Goal: Task Accomplishment & Management: Manage account settings

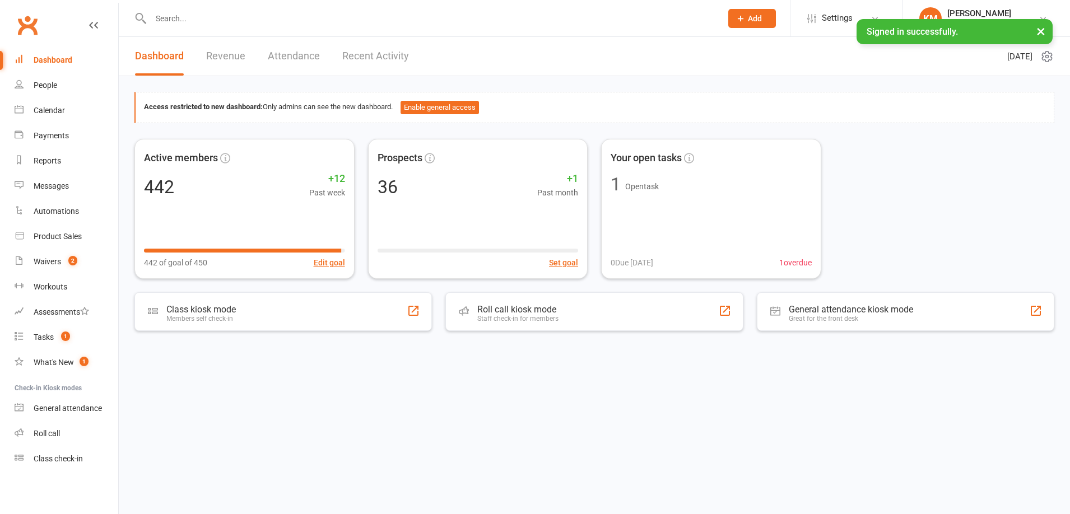
click at [199, 9] on div at bounding box center [423, 18] width 579 height 36
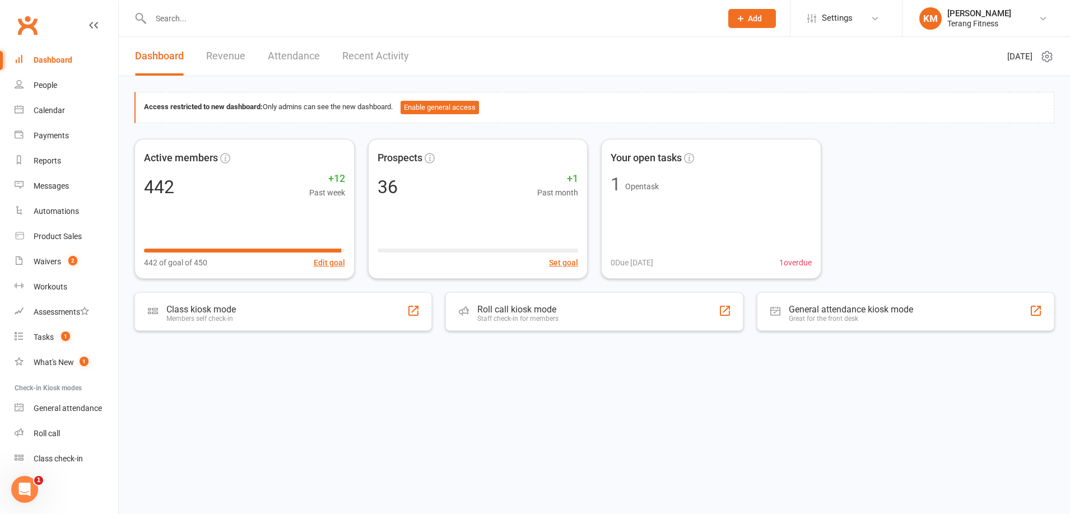
click at [186, 17] on input "text" at bounding box center [430, 19] width 566 height 16
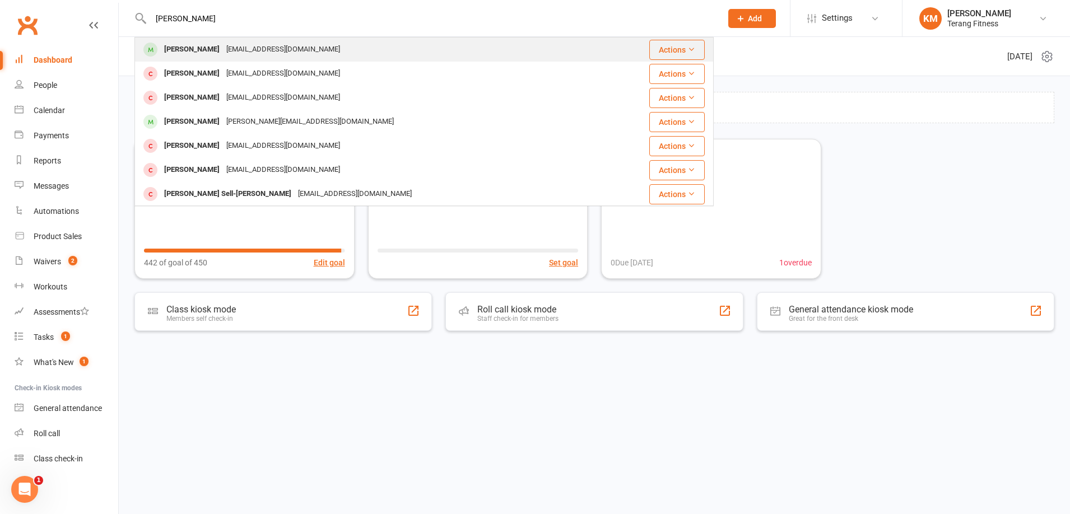
type input "[PERSON_NAME]"
click at [203, 52] on div "[PERSON_NAME]" at bounding box center [192, 49] width 62 height 16
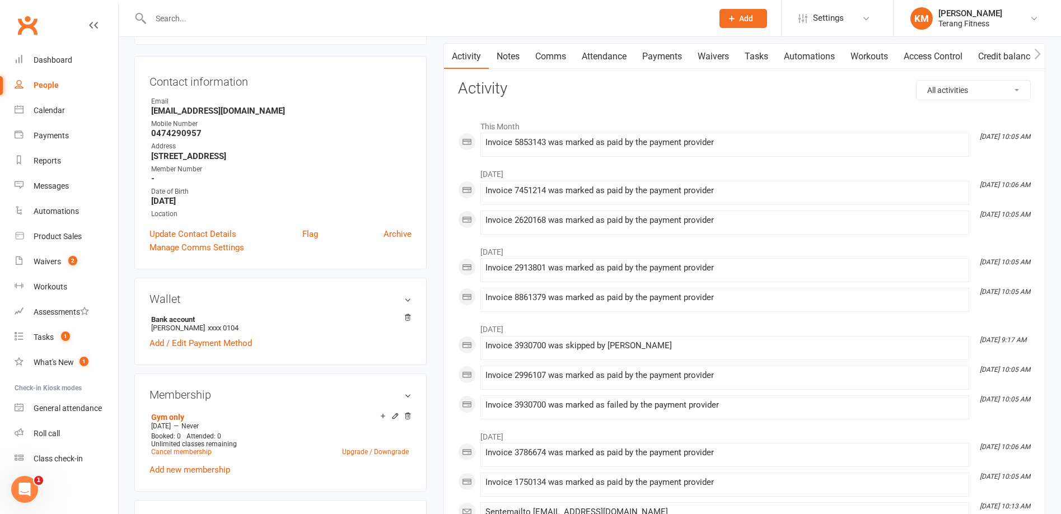
scroll to position [168, 0]
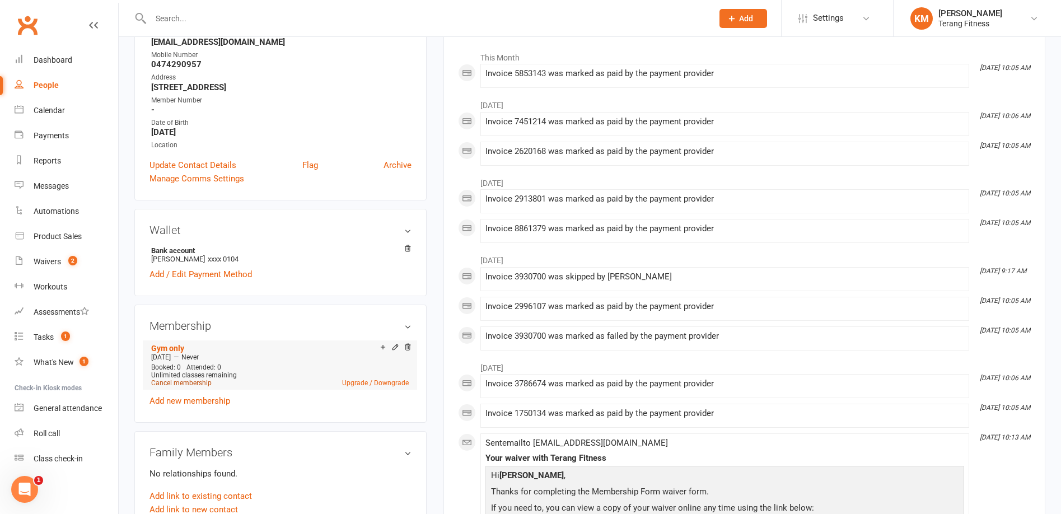
click at [197, 382] on link "Cancel membership" at bounding box center [181, 383] width 60 height 8
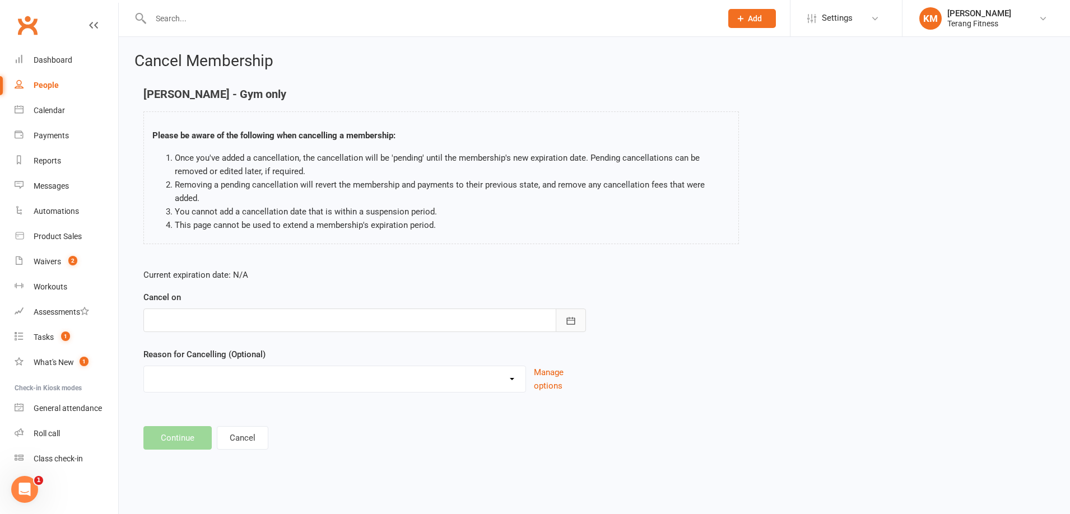
click at [569, 315] on icon "button" at bounding box center [570, 320] width 11 height 11
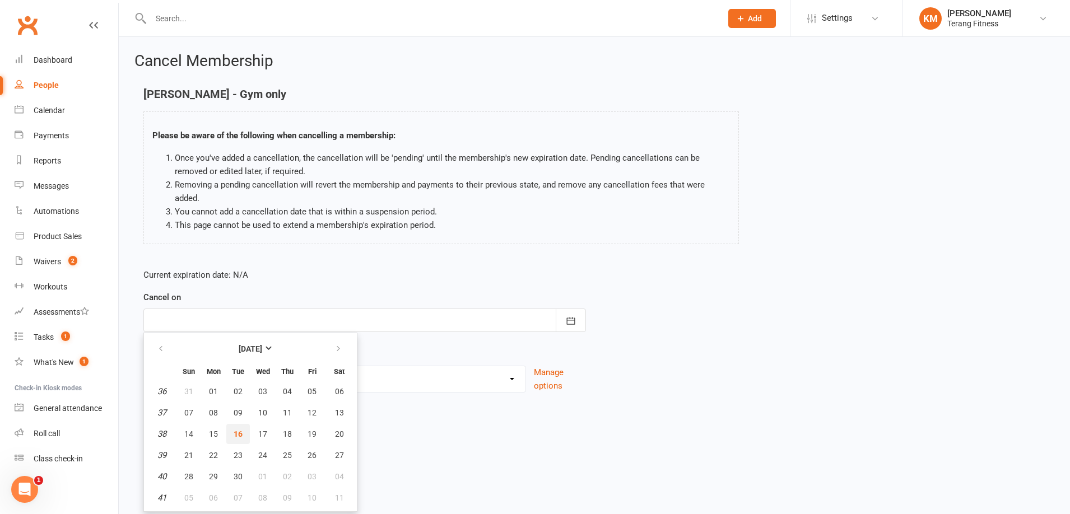
drag, startPoint x: 239, startPoint y: 416, endPoint x: 213, endPoint y: 419, distance: 26.1
click at [239, 424] on button "16" at bounding box center [238, 434] width 24 height 20
type input "[DATE]"
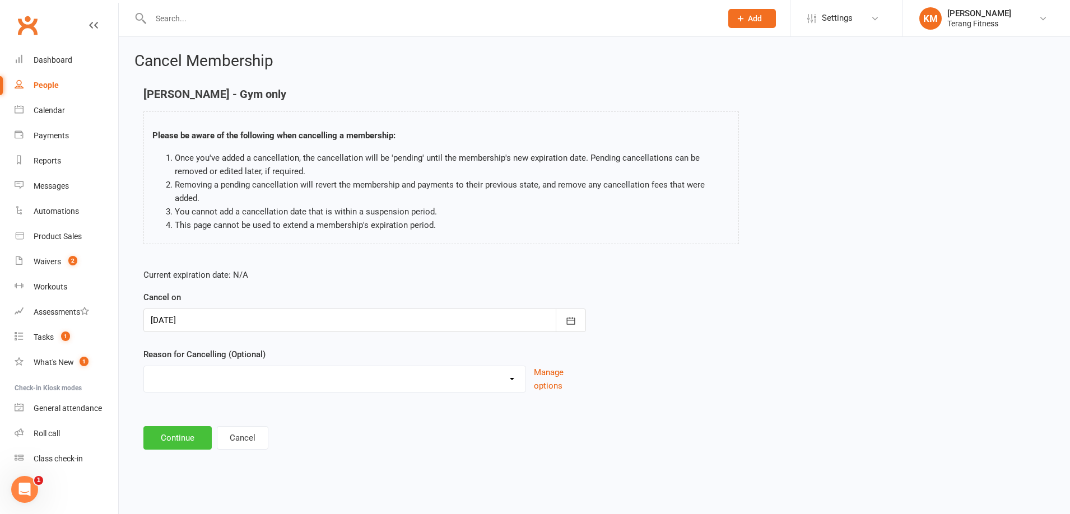
click at [180, 426] on button "Continue" at bounding box center [177, 438] width 68 height 24
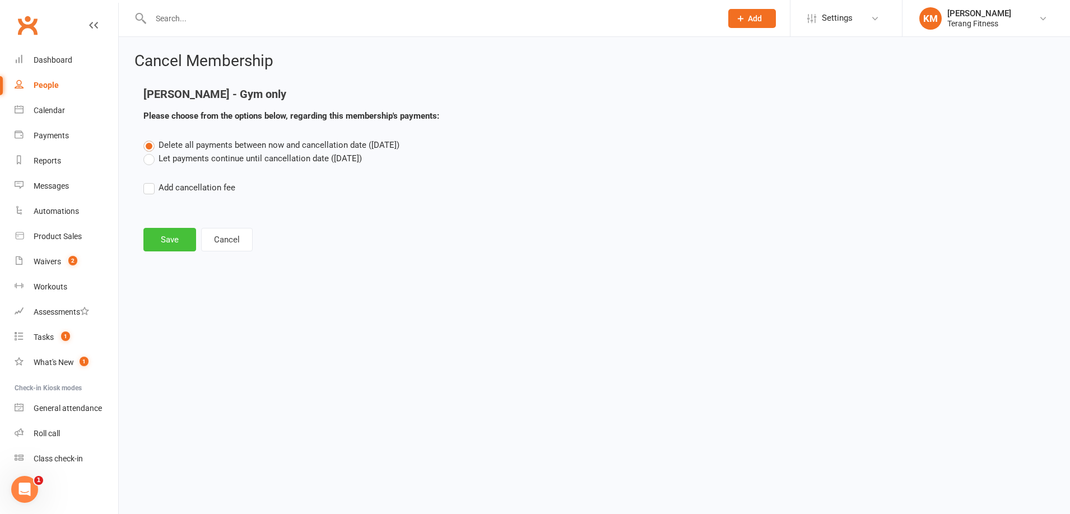
click at [170, 237] on button "Save" at bounding box center [169, 240] width 53 height 24
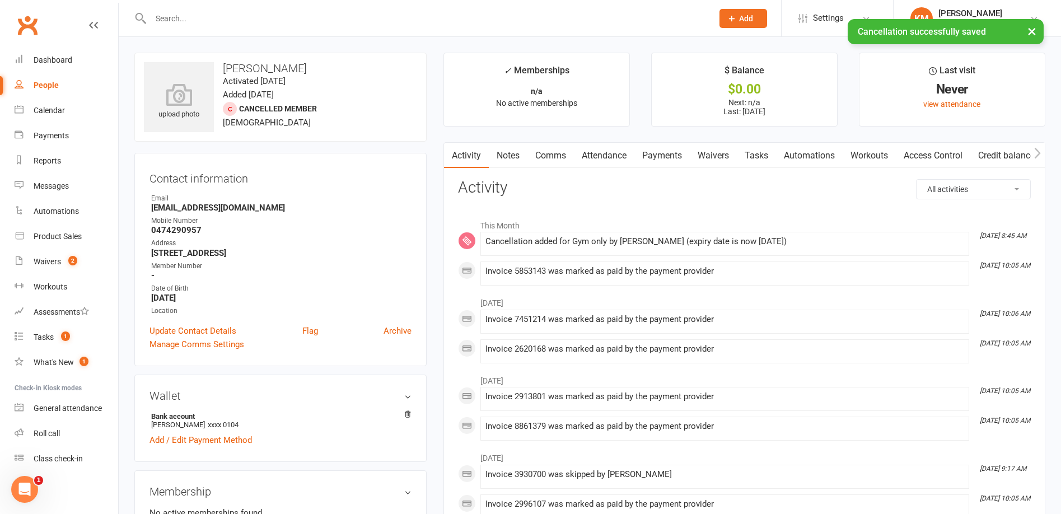
click at [181, 19] on div "× Cancellation successfully saved" at bounding box center [523, 19] width 1047 height 0
click at [183, 19] on div "× Cancellation successfully saved" at bounding box center [523, 19] width 1047 height 0
click at [178, 17] on input "text" at bounding box center [426, 19] width 558 height 16
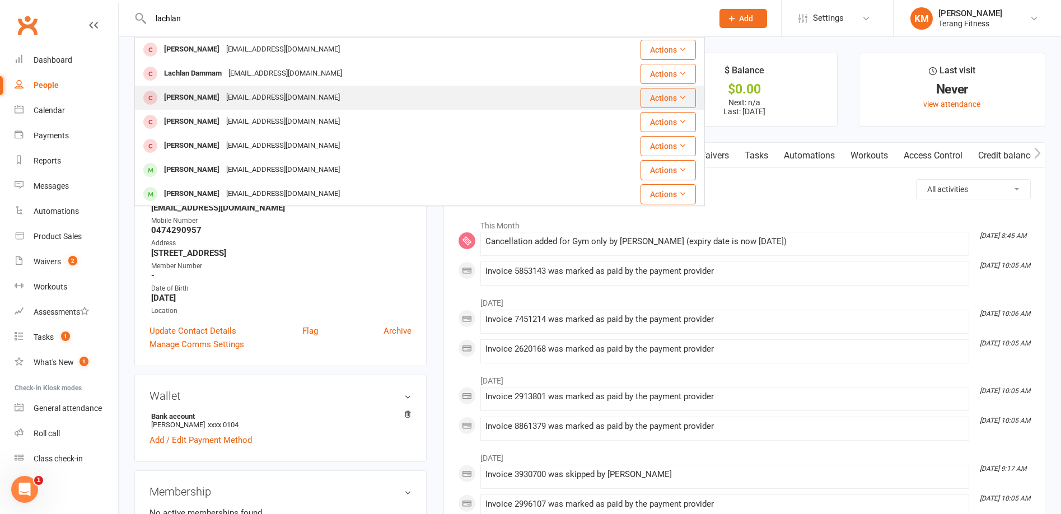
type input "lachlan"
click at [186, 99] on div "[PERSON_NAME]" at bounding box center [192, 98] width 62 height 16
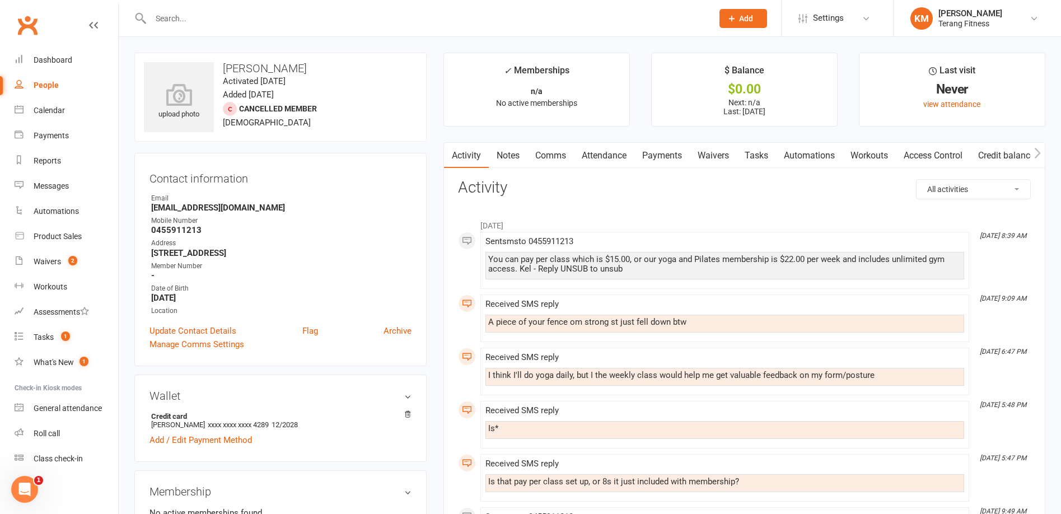
scroll to position [56, 0]
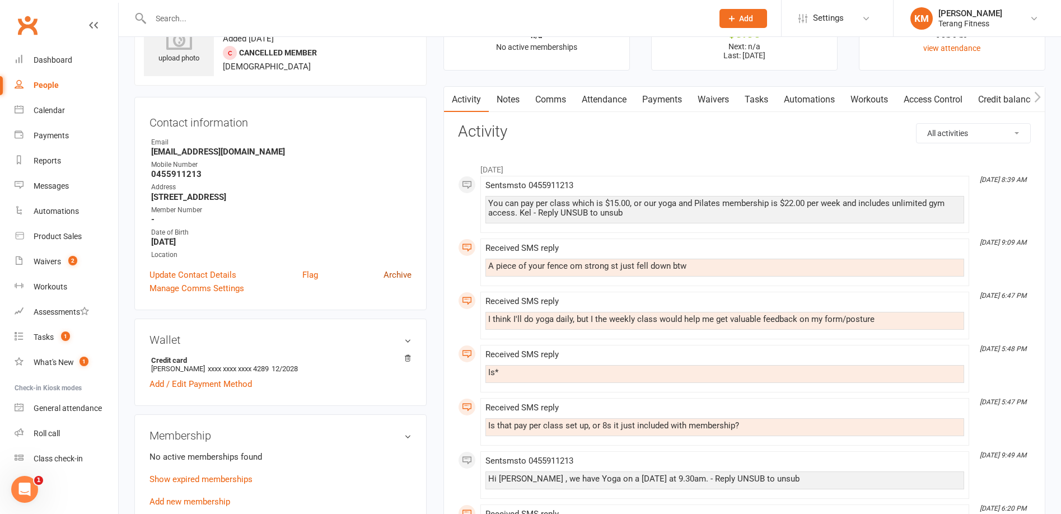
click at [390, 272] on link "Archive" at bounding box center [398, 274] width 28 height 13
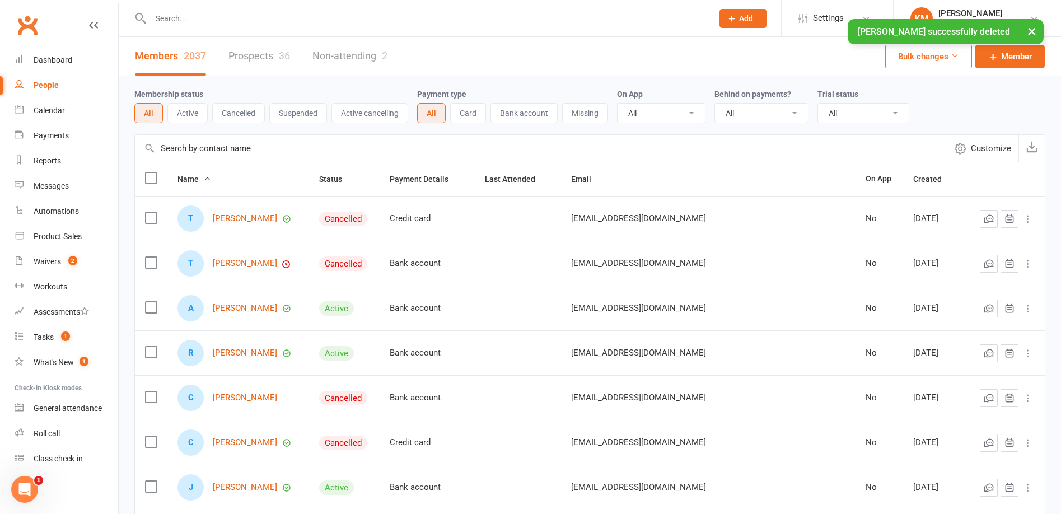
click at [168, 16] on input "text" at bounding box center [426, 19] width 558 height 16
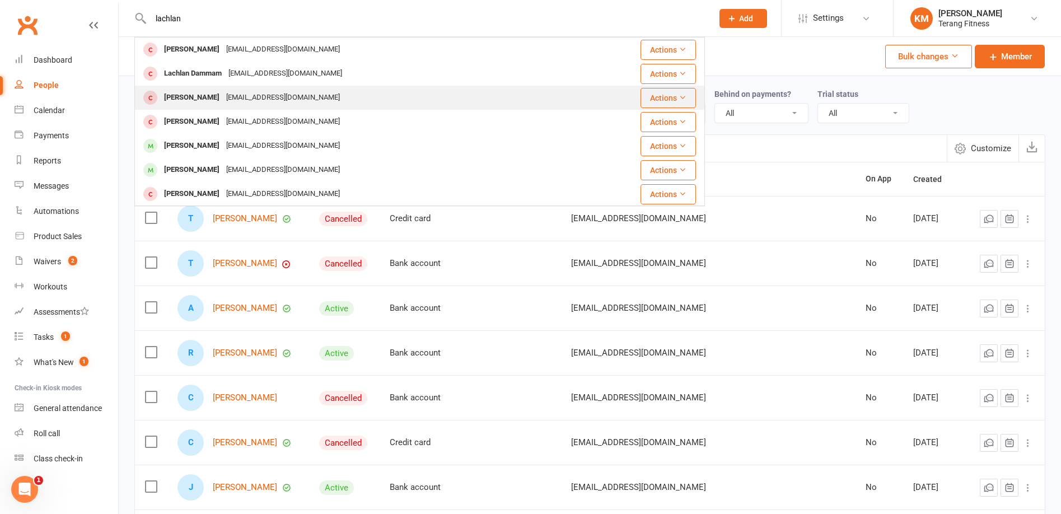
type input "lachlan"
click at [256, 95] on div "[EMAIL_ADDRESS][DOMAIN_NAME]" at bounding box center [283, 98] width 120 height 16
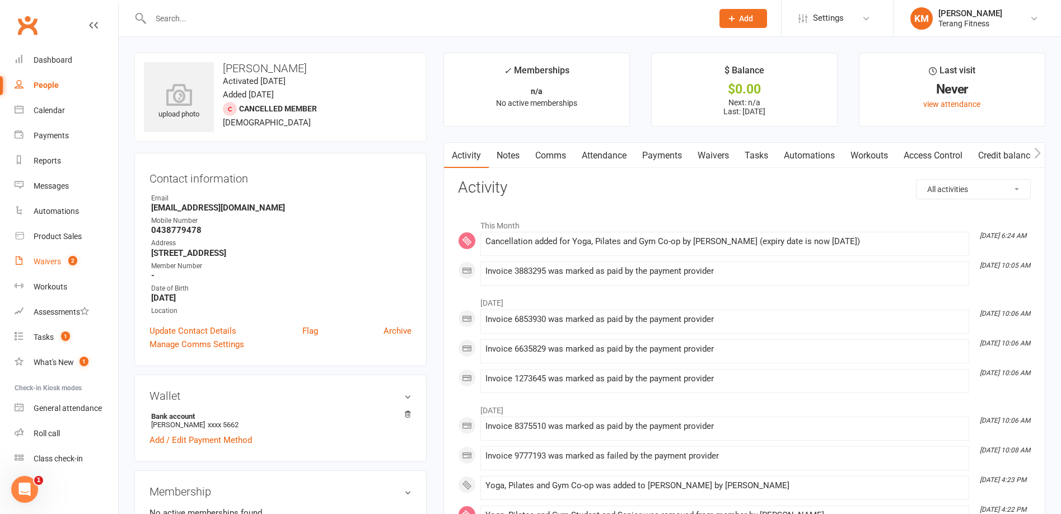
click at [41, 258] on div "Waivers" at bounding box center [47, 261] width 27 height 9
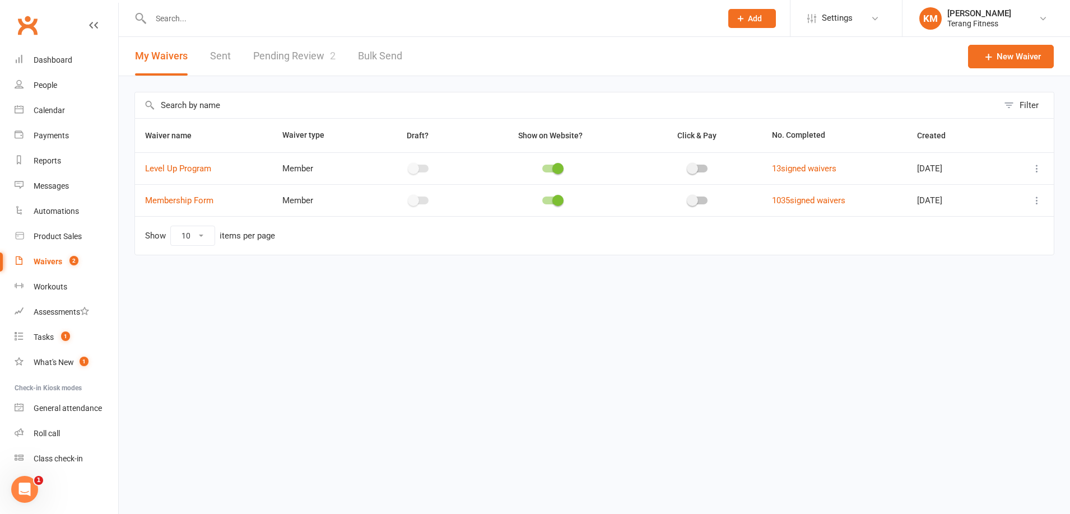
click at [264, 55] on link "Pending Review 2" at bounding box center [294, 56] width 82 height 39
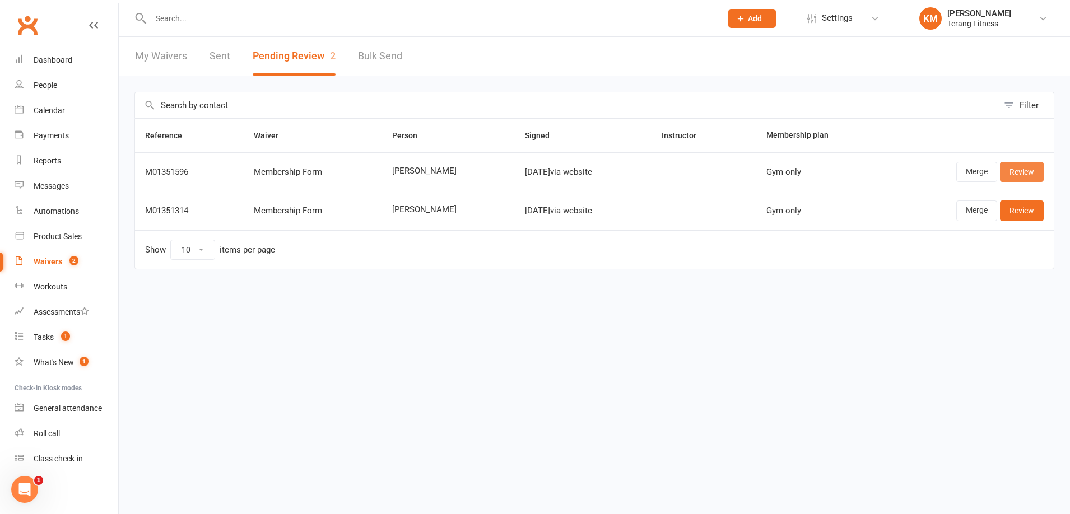
click at [1011, 166] on link "Review" at bounding box center [1022, 172] width 44 height 20
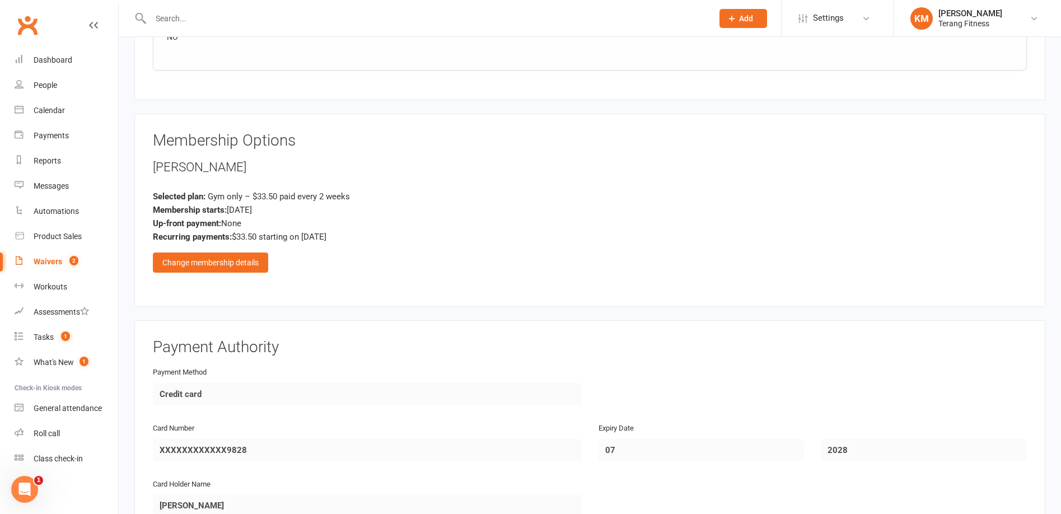
scroll to position [1232, 0]
click at [234, 260] on div "Change membership details" at bounding box center [210, 261] width 115 height 20
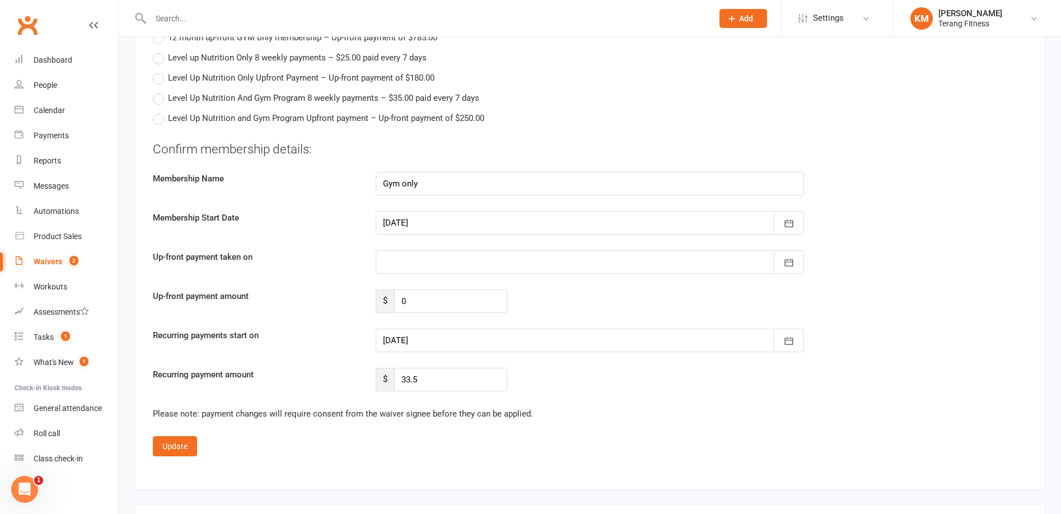
scroll to position [1904, 0]
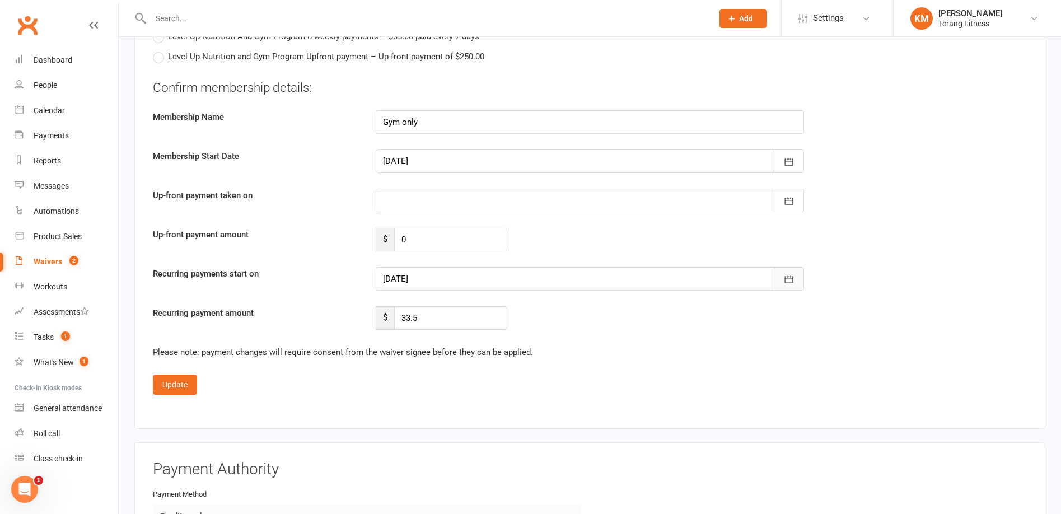
click at [799, 282] on button "button" at bounding box center [789, 279] width 30 height 24
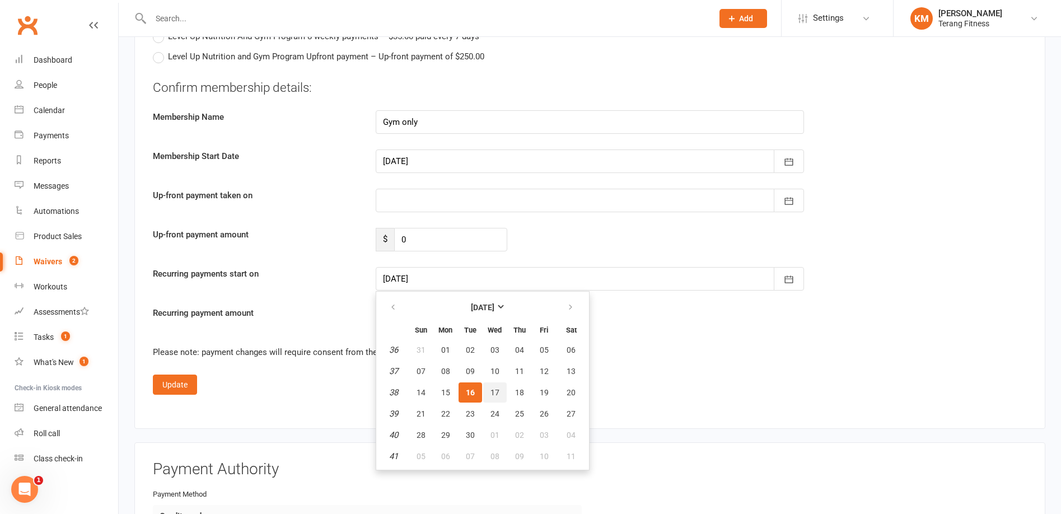
click at [494, 388] on span "17" at bounding box center [495, 392] width 9 height 9
type input "[DATE]"
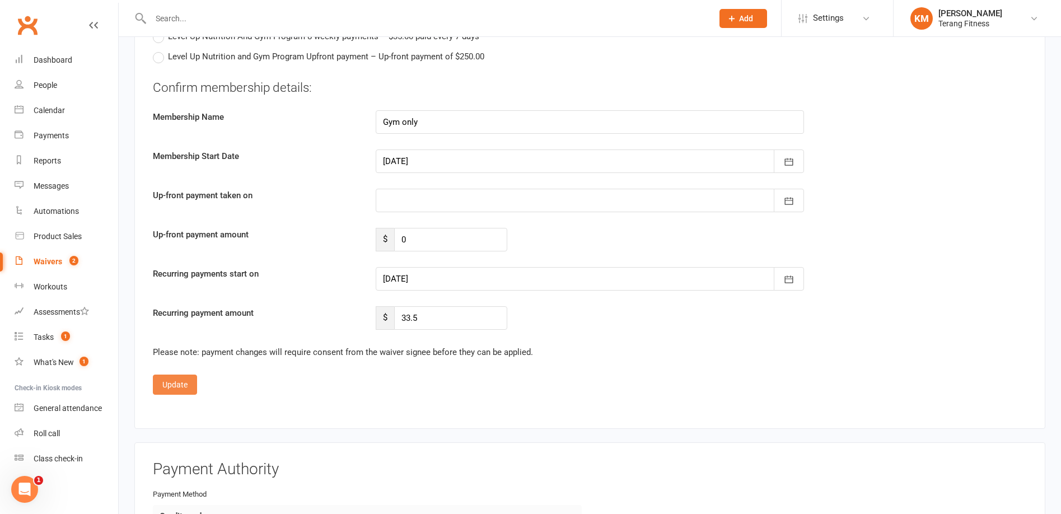
click at [172, 383] on button "Update" at bounding box center [175, 385] width 44 height 20
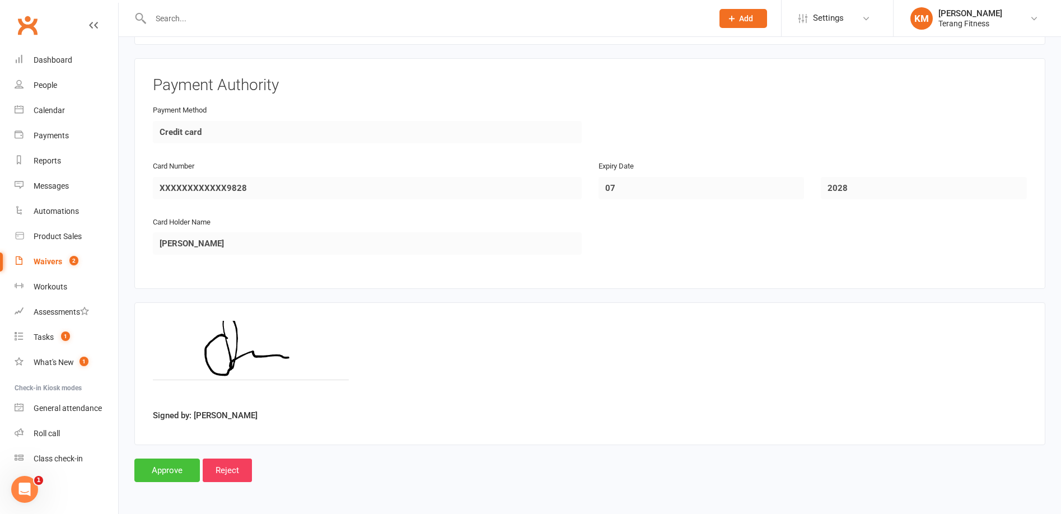
click at [153, 469] on input "Approve" at bounding box center [167, 471] width 66 height 24
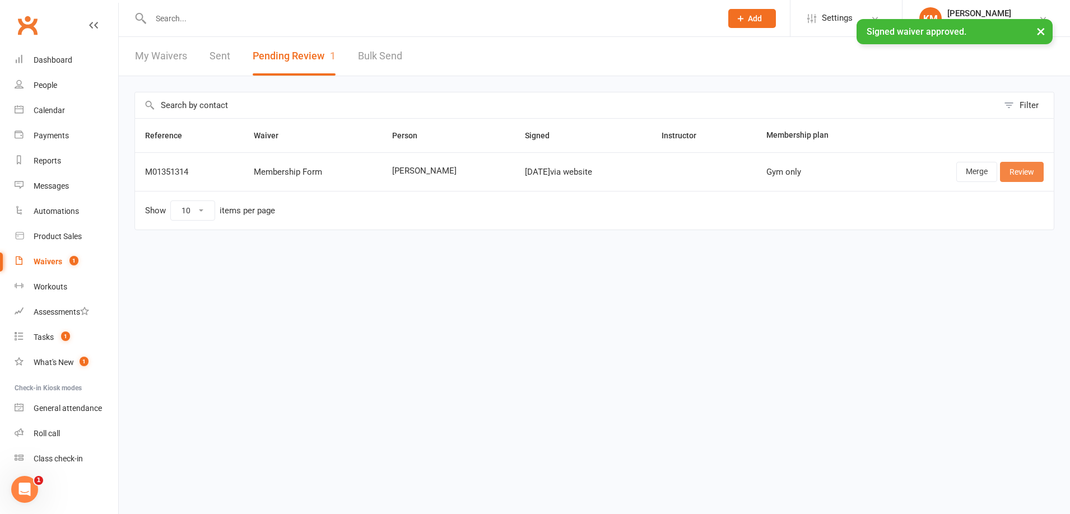
click at [1018, 167] on link "Review" at bounding box center [1022, 172] width 44 height 20
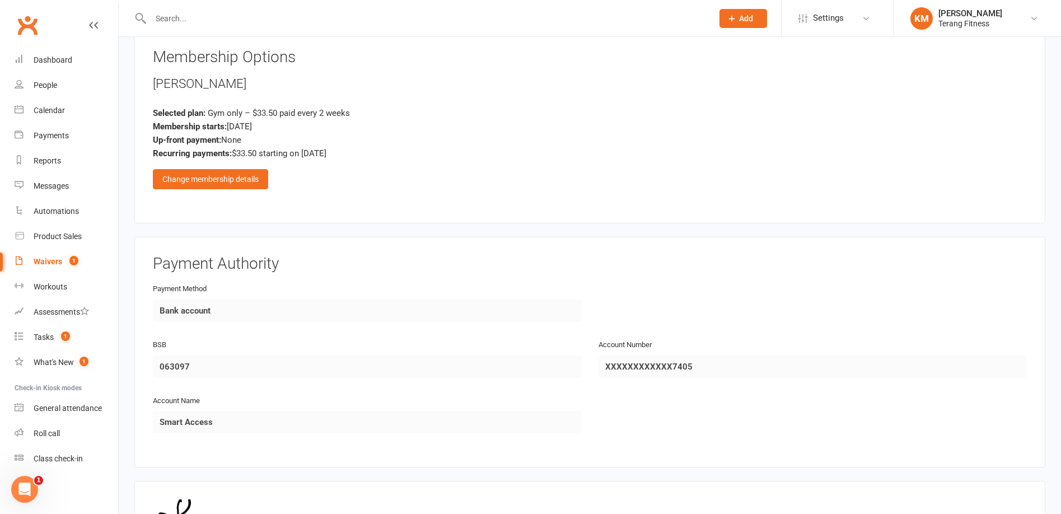
scroll to position [1350, 0]
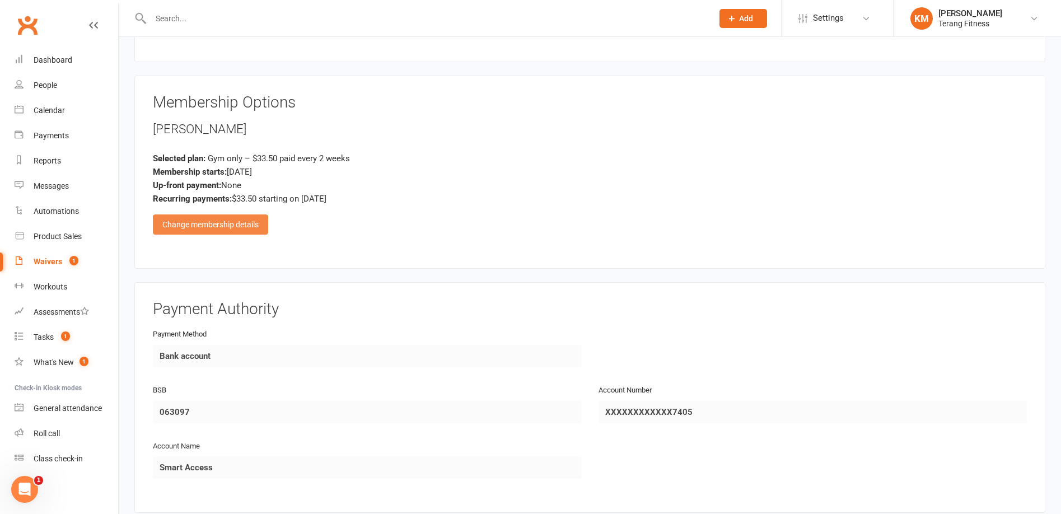
click at [246, 231] on div "Change membership details" at bounding box center [210, 224] width 115 height 20
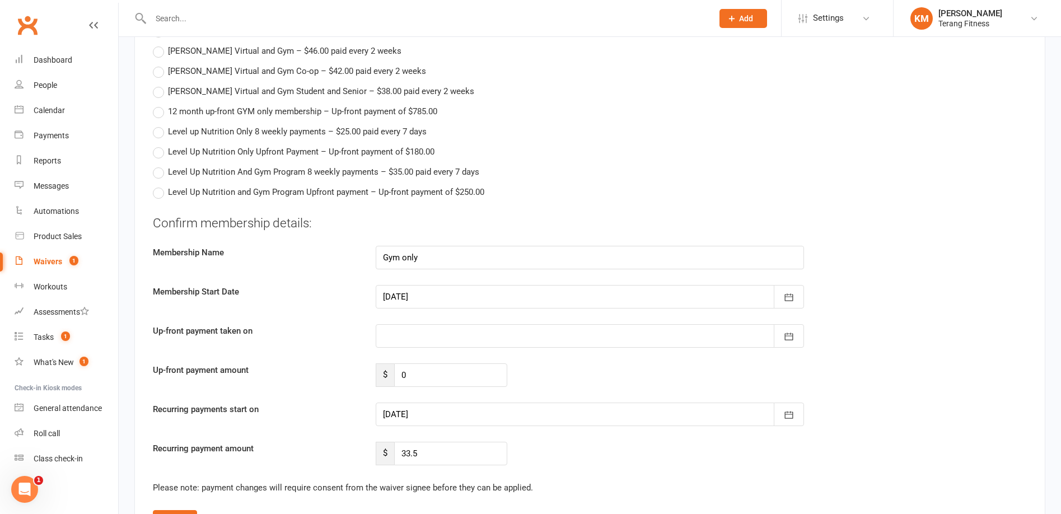
scroll to position [1854, 0]
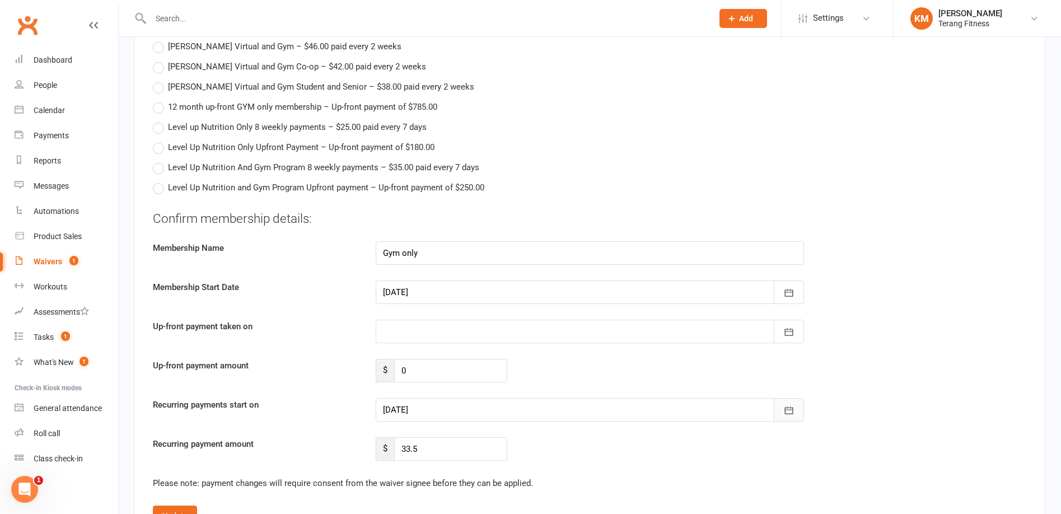
click at [788, 413] on icon "button" at bounding box center [788, 410] width 11 height 11
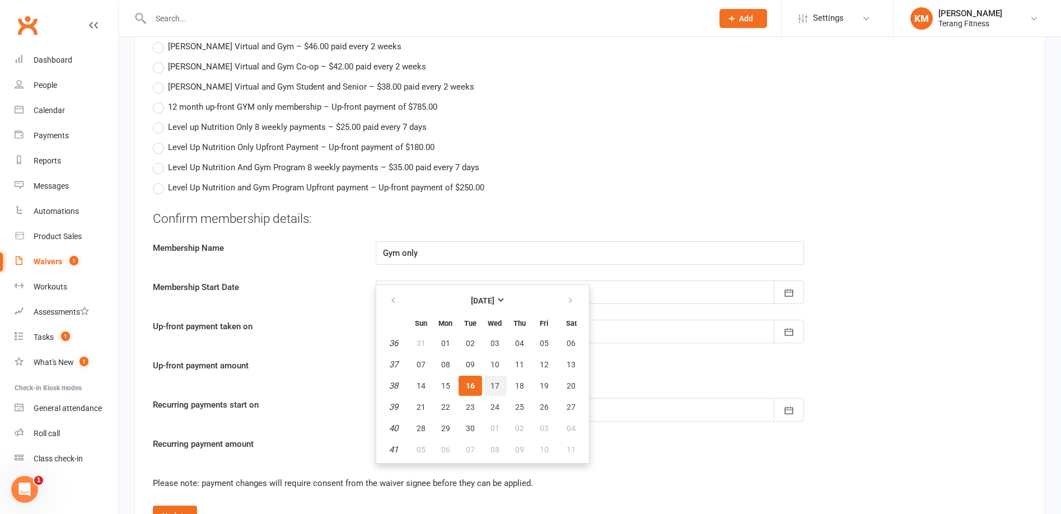
click at [491, 390] on span "17" at bounding box center [495, 385] width 9 height 9
type input "[DATE]"
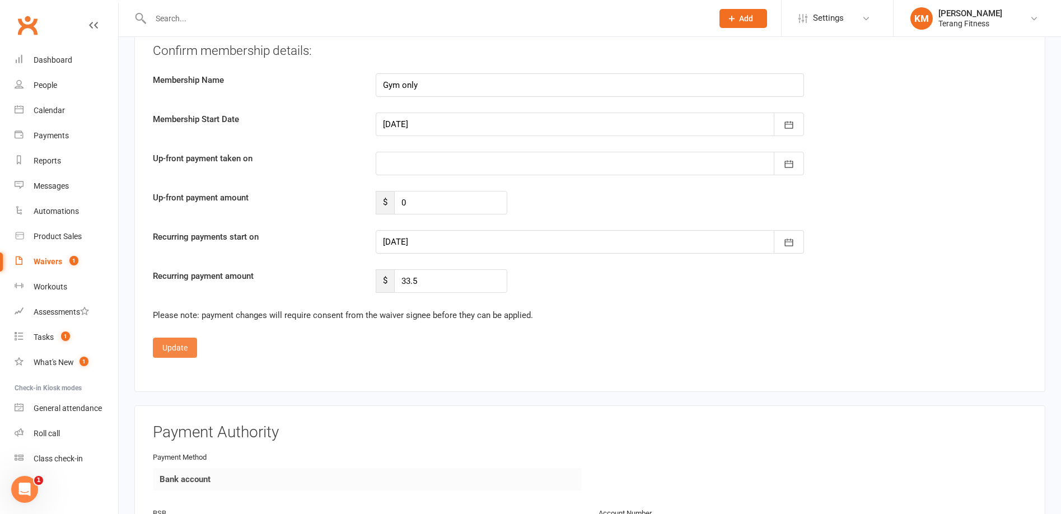
click at [170, 345] on button "Update" at bounding box center [175, 348] width 44 height 20
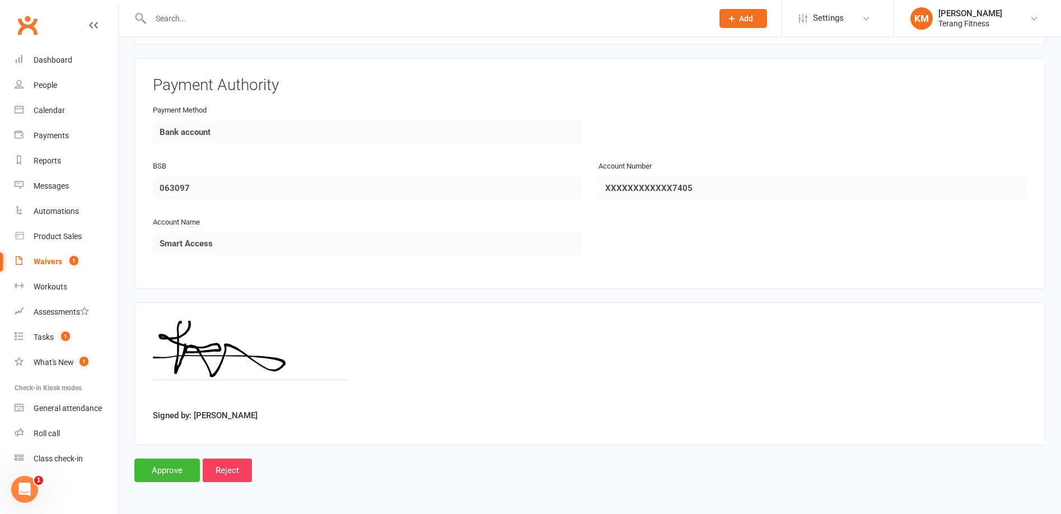
scroll to position [1574, 0]
click at [169, 472] on input "Approve" at bounding box center [167, 471] width 66 height 24
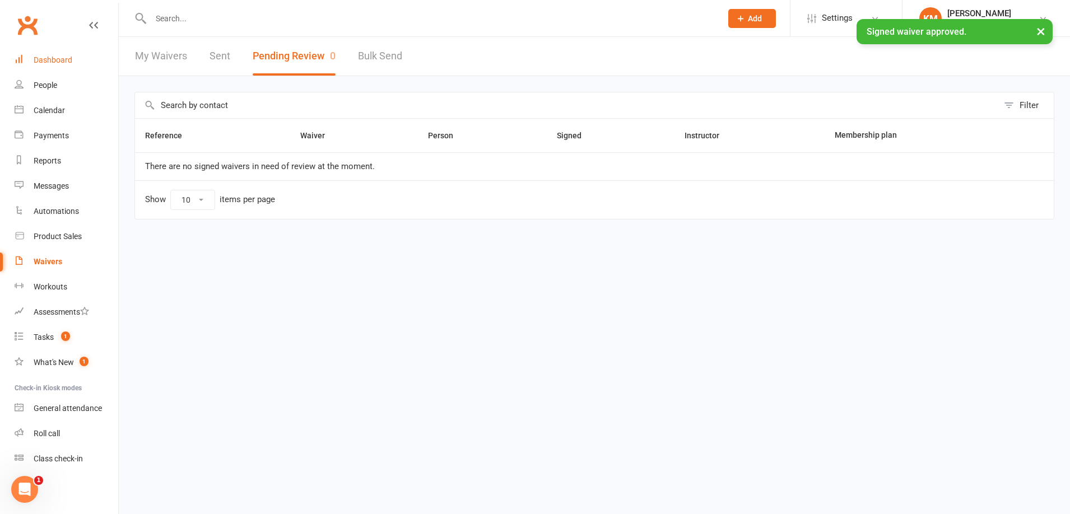
click at [55, 60] on div "Dashboard" at bounding box center [53, 59] width 39 height 9
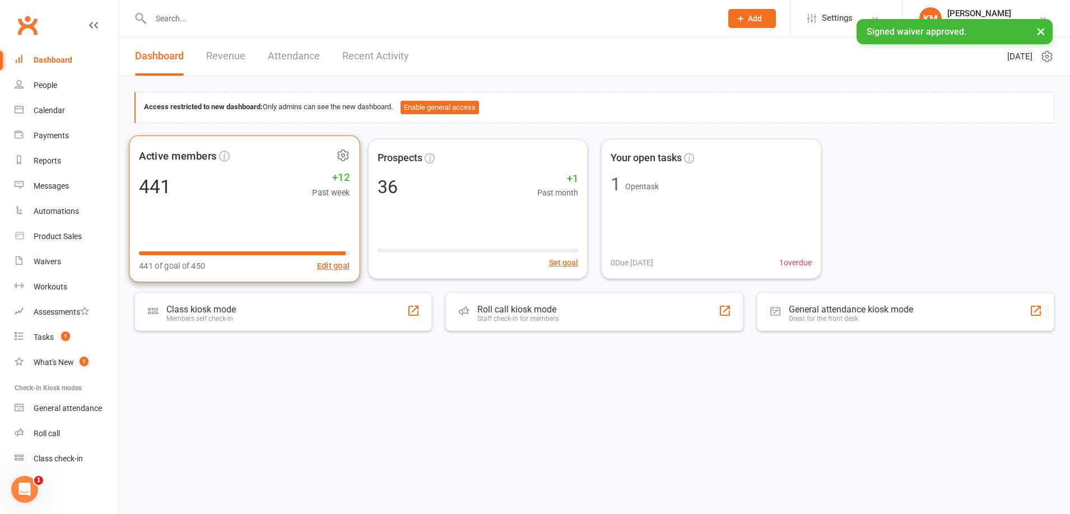
click at [255, 210] on div "Active members 441 +12 Past week 441 of goal of 450 Edit goal" at bounding box center [244, 208] width 231 height 147
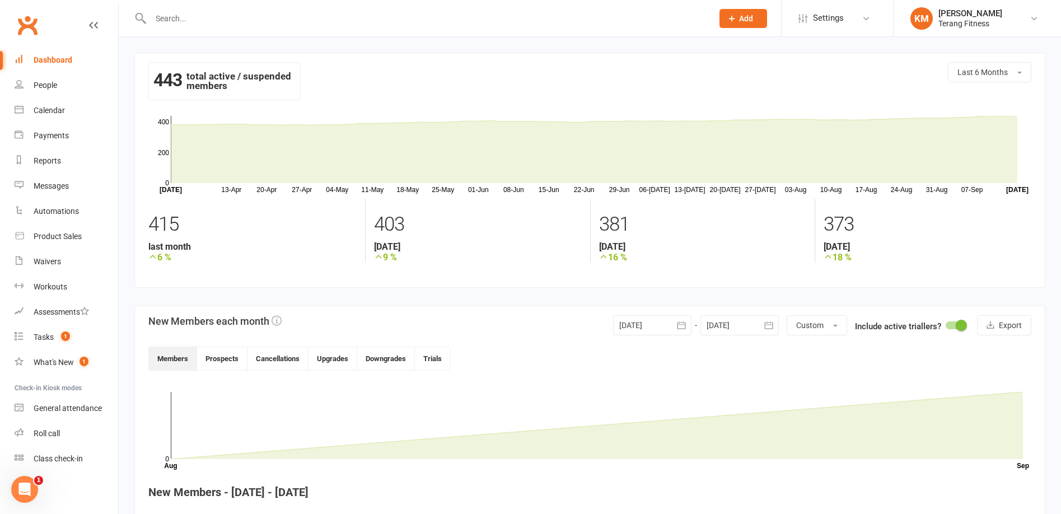
click at [42, 62] on div "Dashboard" at bounding box center [53, 59] width 39 height 9
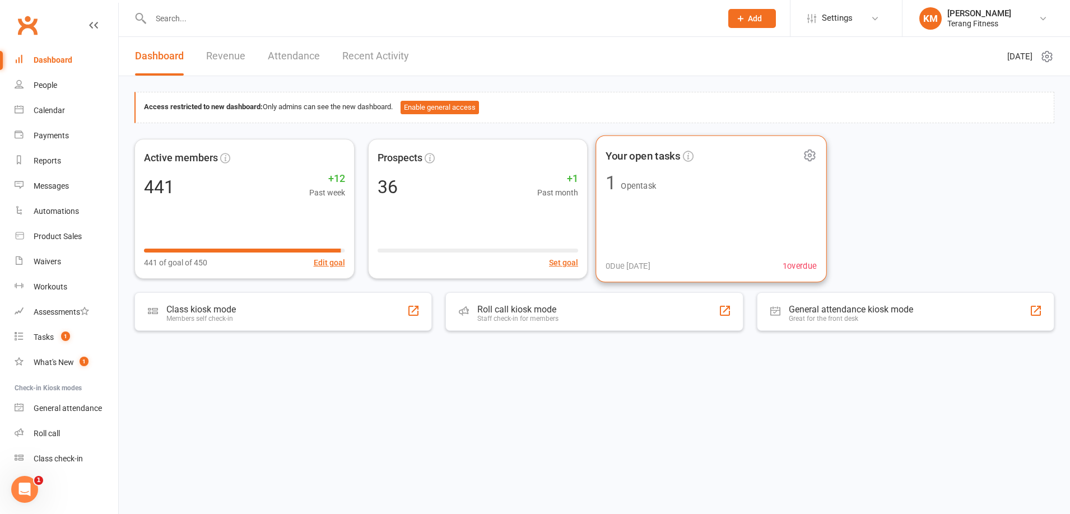
click at [663, 197] on div "Your open tasks 1 Open task 0 Due [DATE] 1 overdue" at bounding box center [710, 208] width 231 height 147
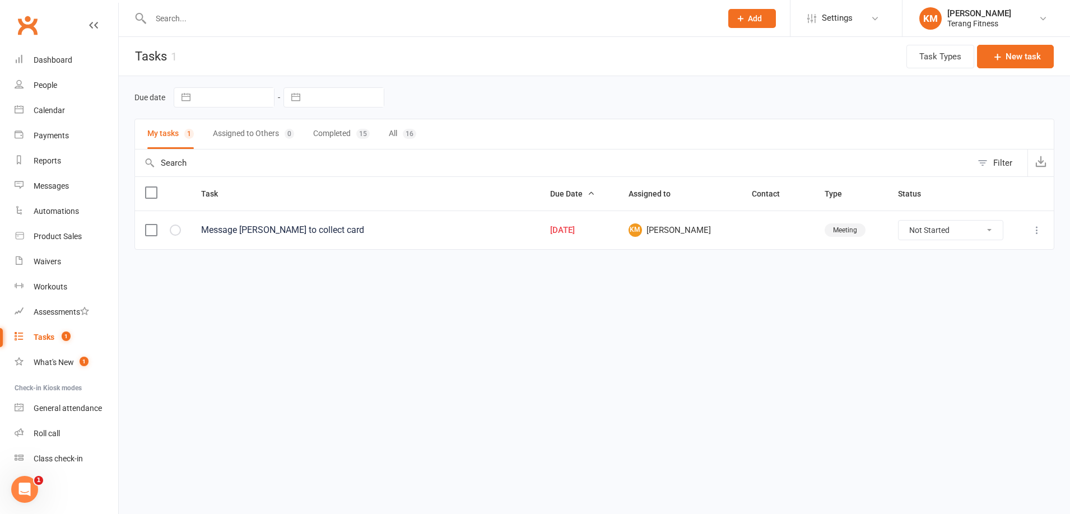
click at [170, 227] on button "button" at bounding box center [175, 230] width 11 height 11
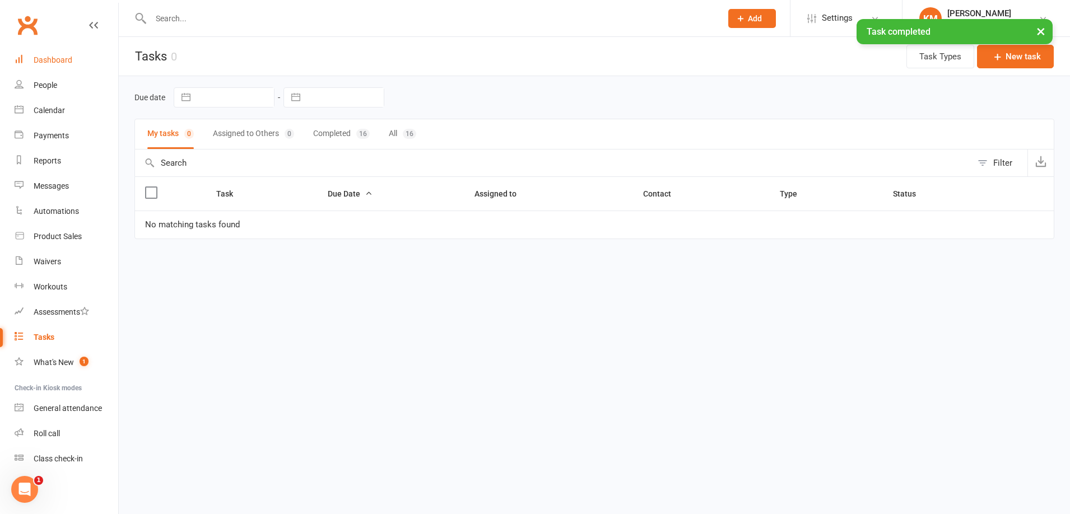
click at [63, 56] on div "Dashboard" at bounding box center [53, 59] width 39 height 9
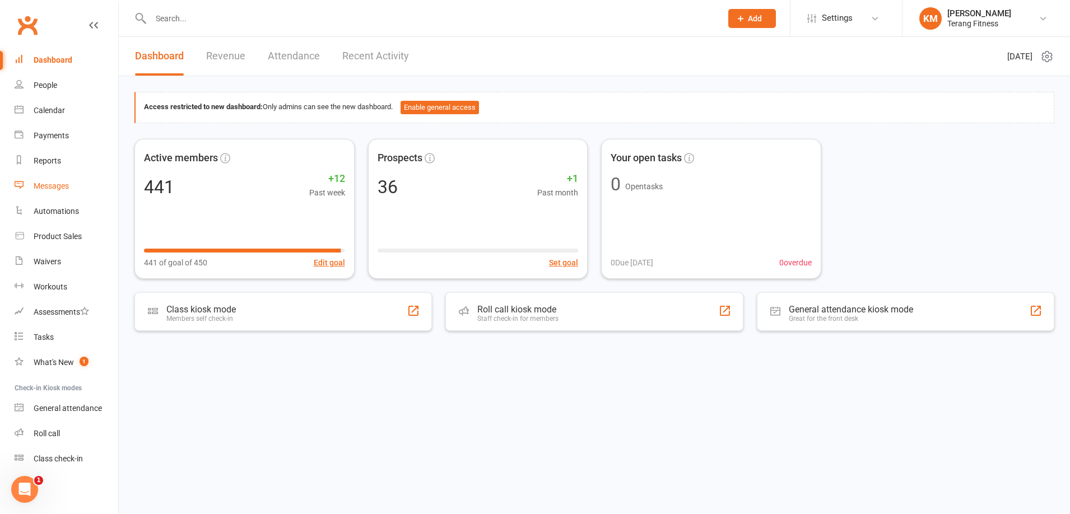
click at [62, 179] on link "Messages" at bounding box center [67, 186] width 104 height 25
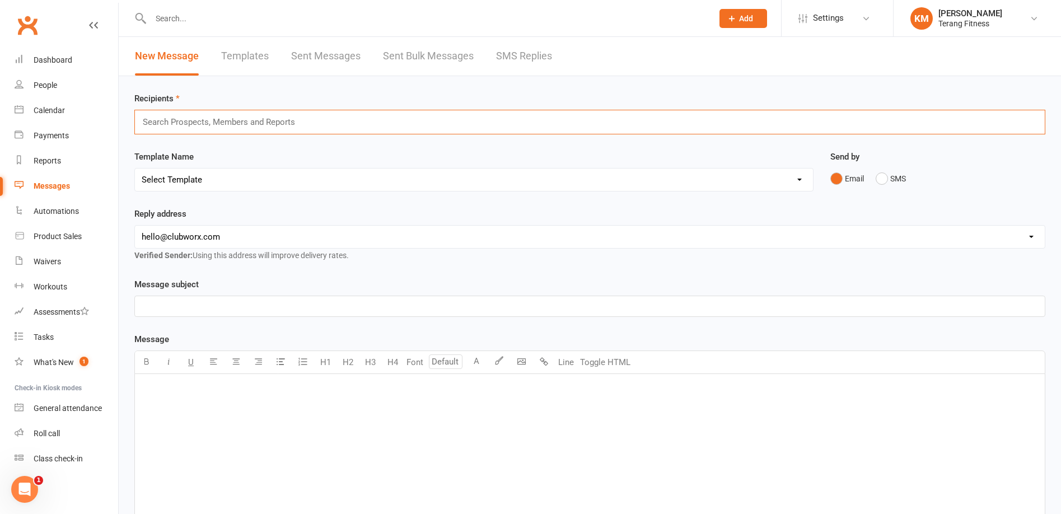
drag, startPoint x: 216, startPoint y: 129, endPoint x: 197, endPoint y: 115, distance: 23.3
click at [215, 129] on input "text" at bounding box center [224, 122] width 164 height 15
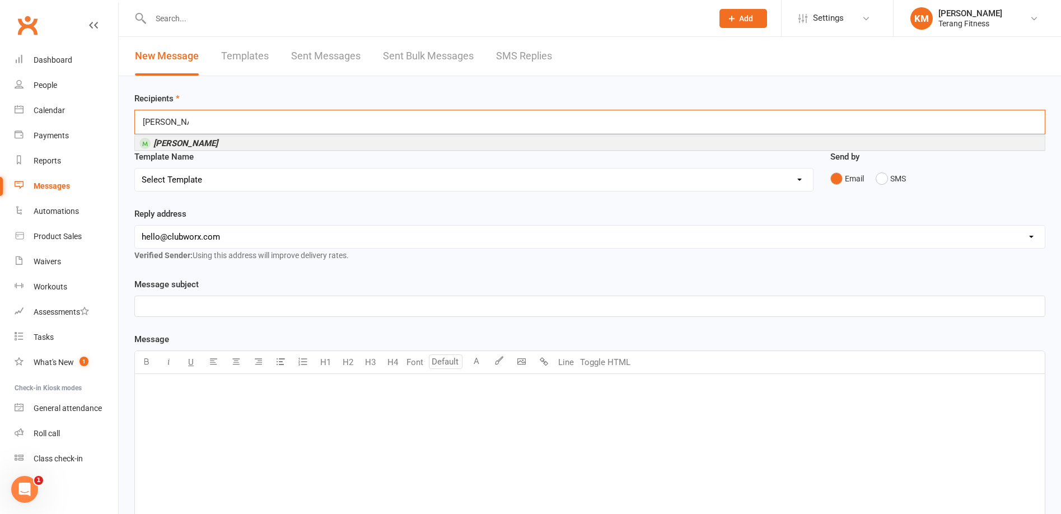
type input "[PERSON_NAME]"
click at [210, 141] on li "[PERSON_NAME]" at bounding box center [590, 143] width 910 height 14
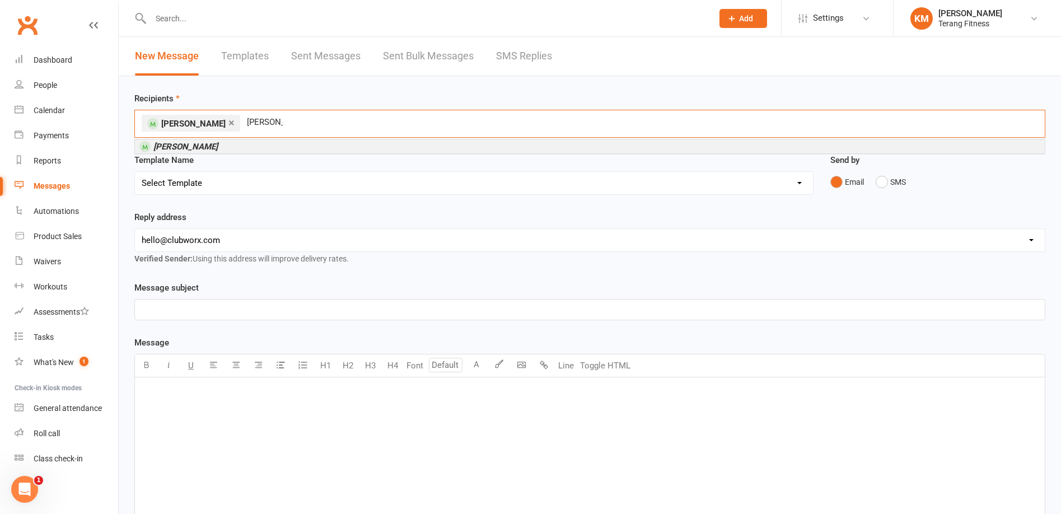
type input "[PERSON_NAME]"
click at [198, 147] on li "[PERSON_NAME]" at bounding box center [590, 146] width 910 height 14
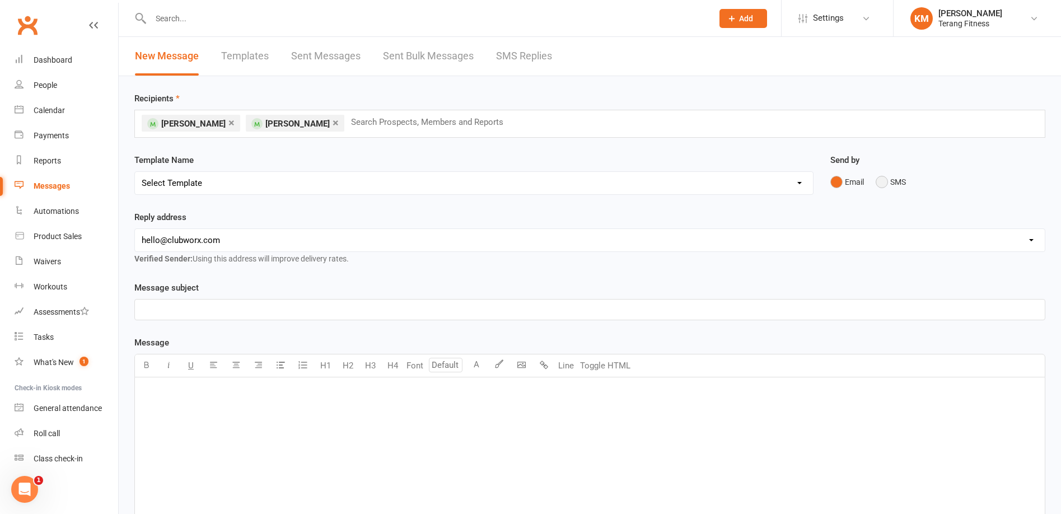
click at [891, 178] on button "SMS" at bounding box center [891, 181] width 30 height 21
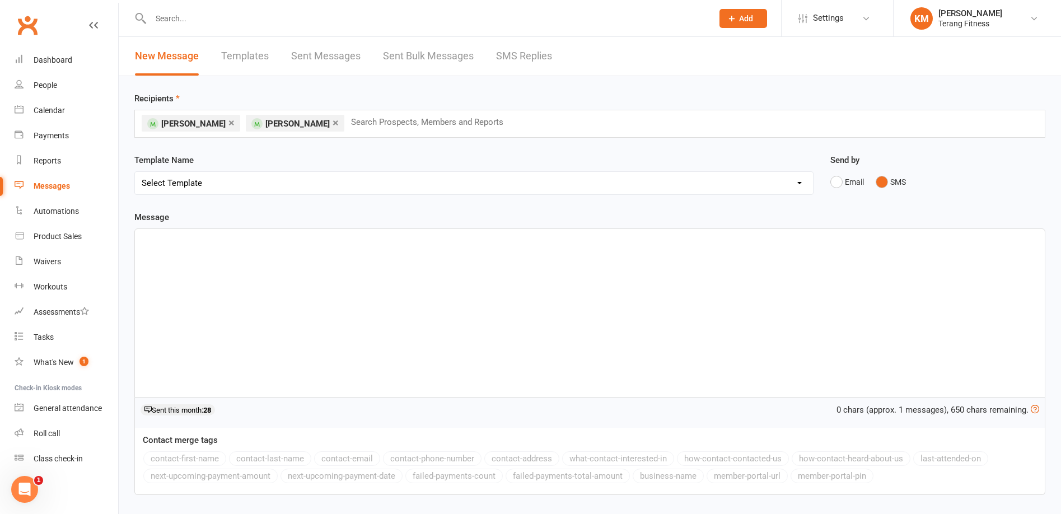
click at [362, 300] on div "﻿" at bounding box center [590, 313] width 910 height 168
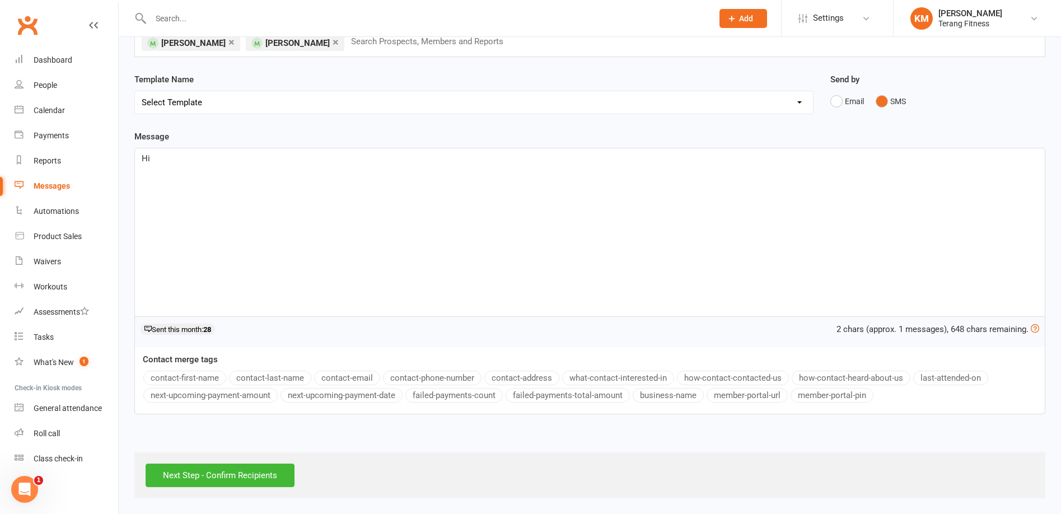
scroll to position [81, 0]
click at [213, 379] on button "contact-first-name" at bounding box center [184, 377] width 83 height 15
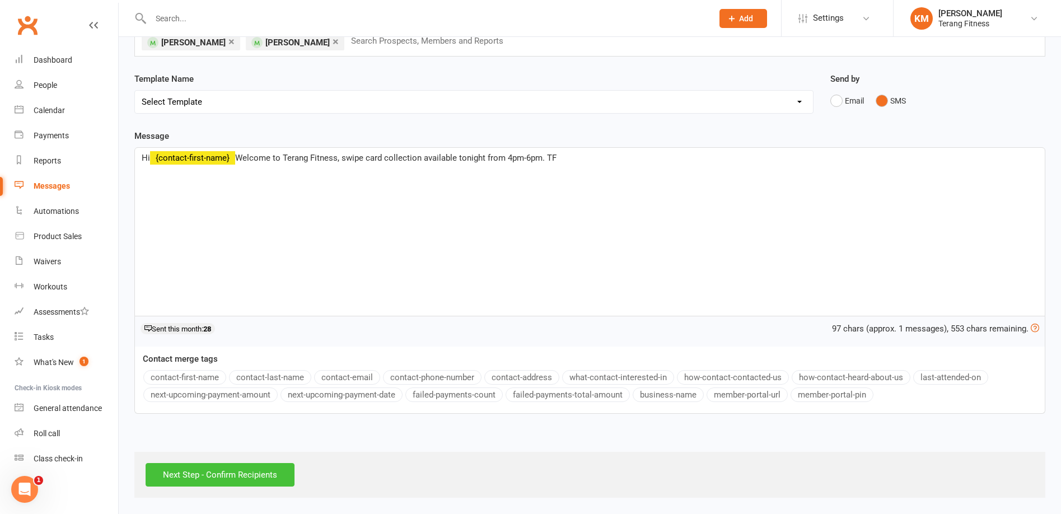
click at [230, 475] on input "Next Step - Confirm Recipients" at bounding box center [220, 475] width 149 height 24
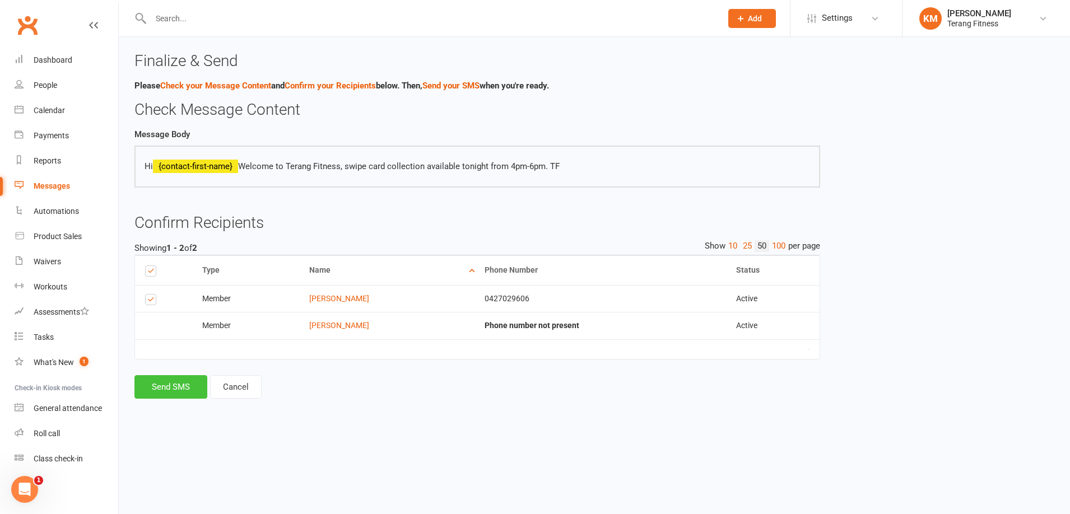
click at [164, 380] on button "Send SMS" at bounding box center [170, 387] width 73 height 24
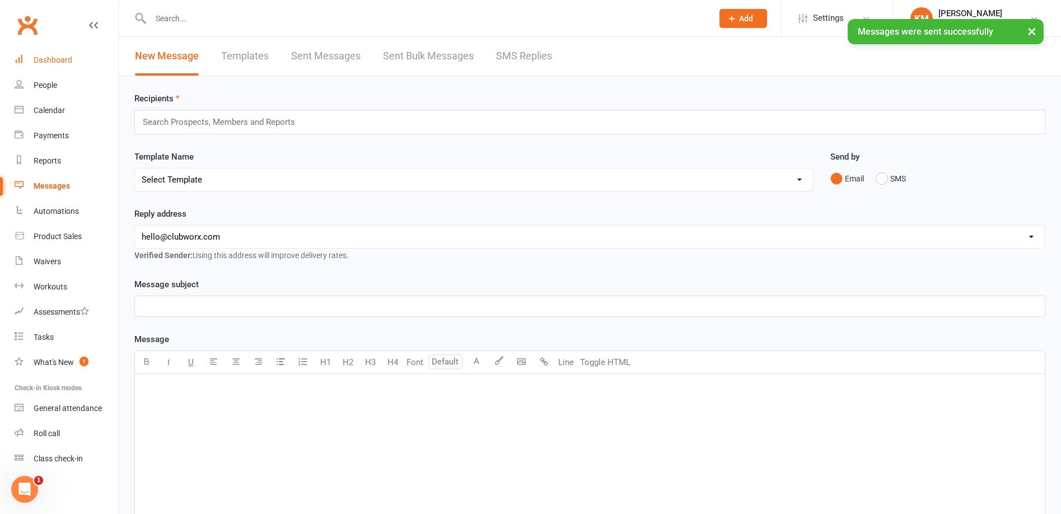
click at [55, 57] on div "Dashboard" at bounding box center [53, 59] width 39 height 9
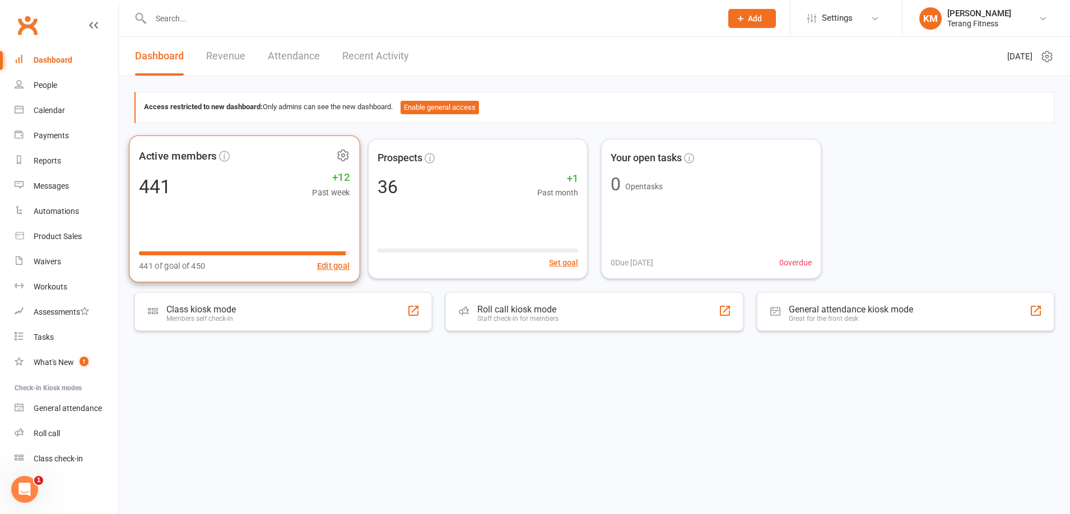
click at [295, 166] on div "Active members" at bounding box center [244, 155] width 211 height 21
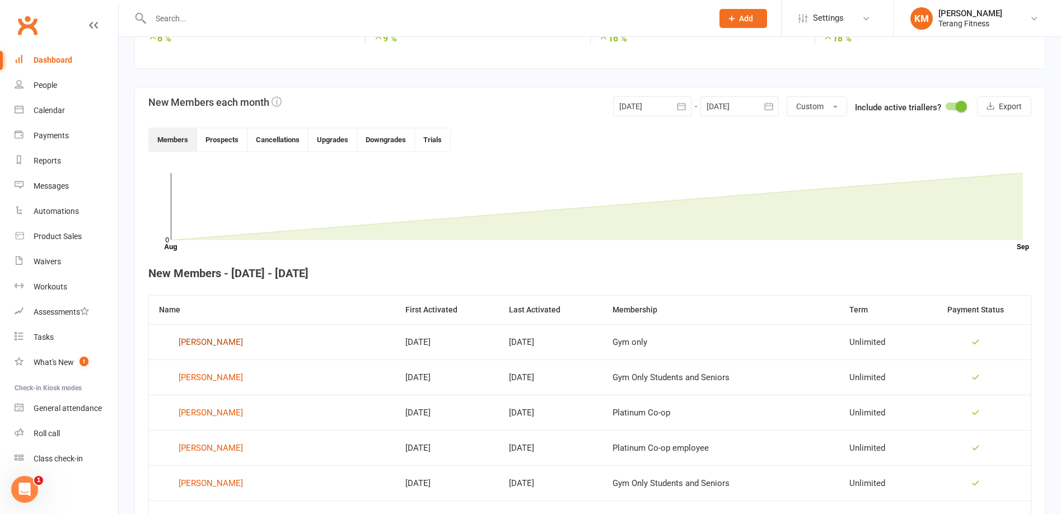
scroll to position [280, 0]
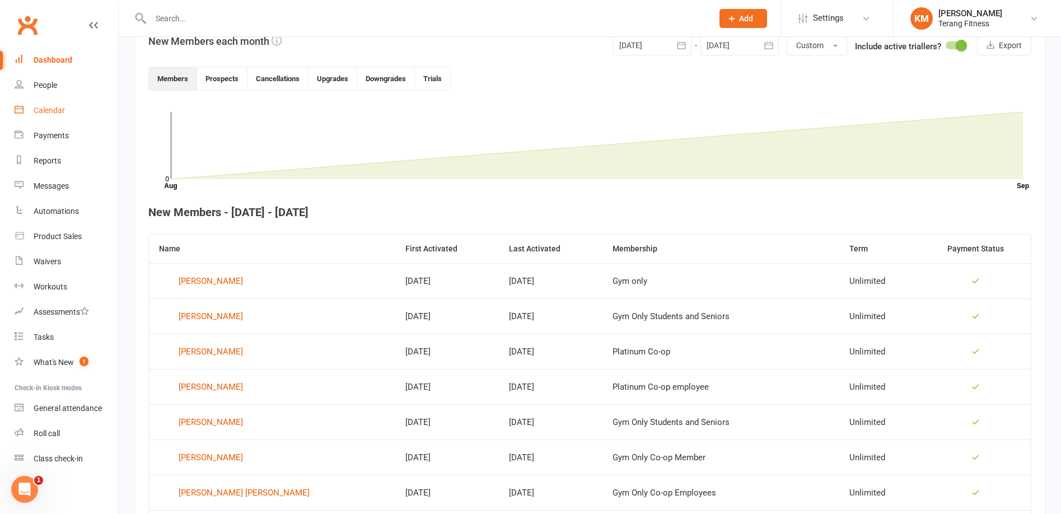
click at [49, 111] on div "Calendar" at bounding box center [49, 110] width 31 height 9
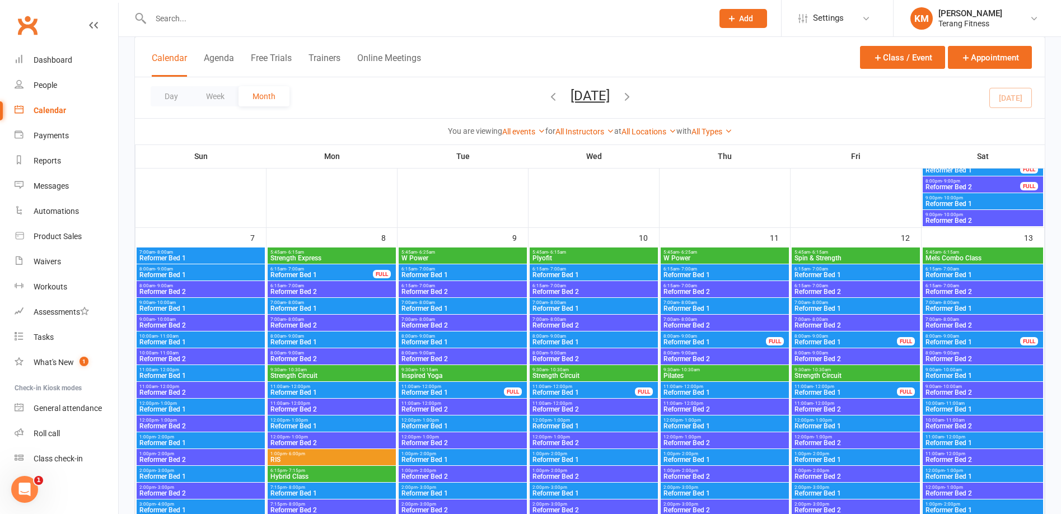
scroll to position [560, 0]
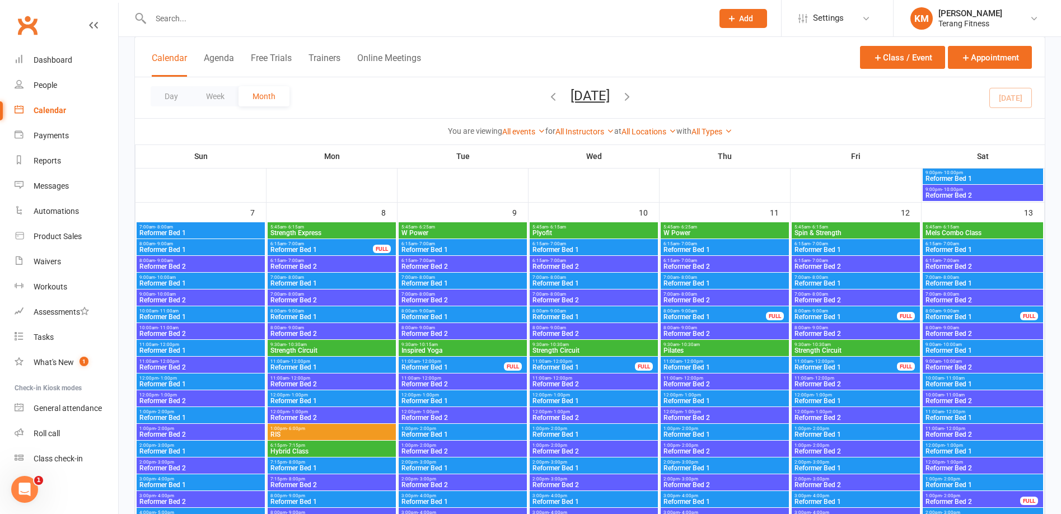
click at [722, 315] on span "Reformer Bed 1" at bounding box center [715, 317] width 104 height 7
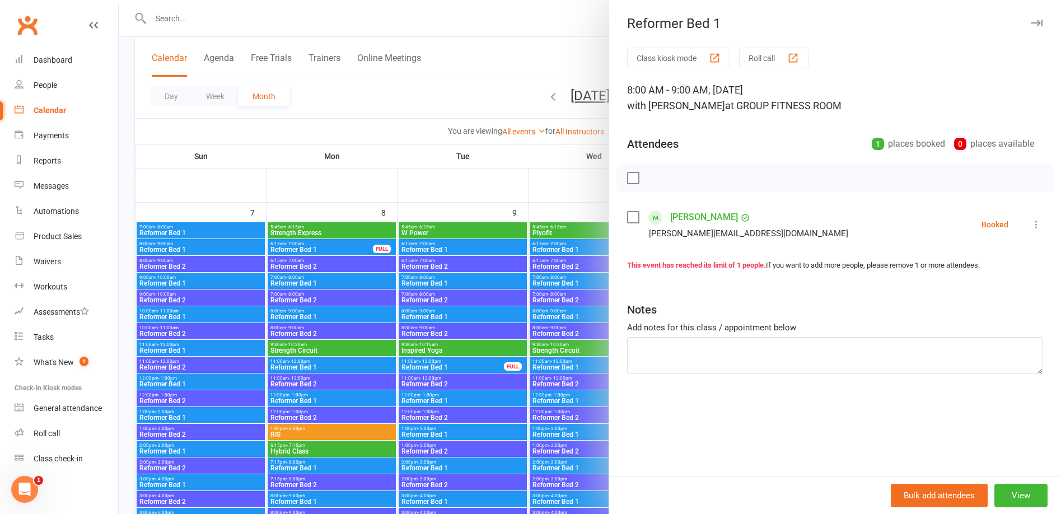
click at [488, 24] on div at bounding box center [590, 257] width 942 height 514
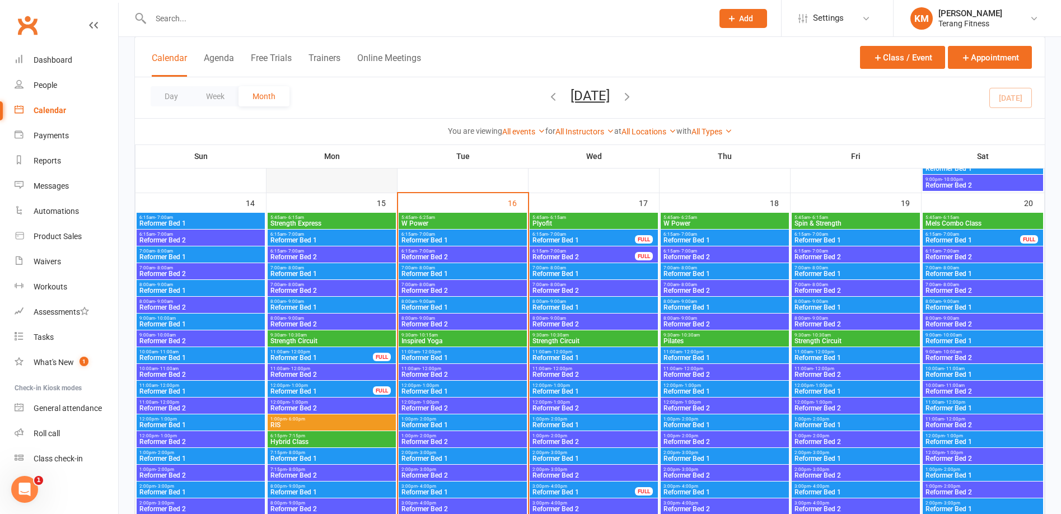
scroll to position [1176, 0]
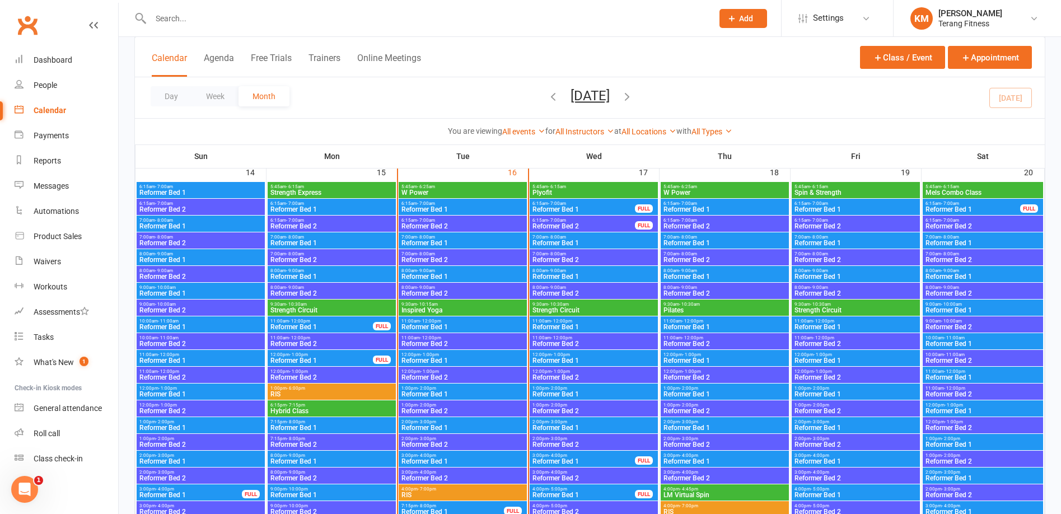
click at [455, 391] on span "Reformer Bed 1" at bounding box center [463, 394] width 124 height 7
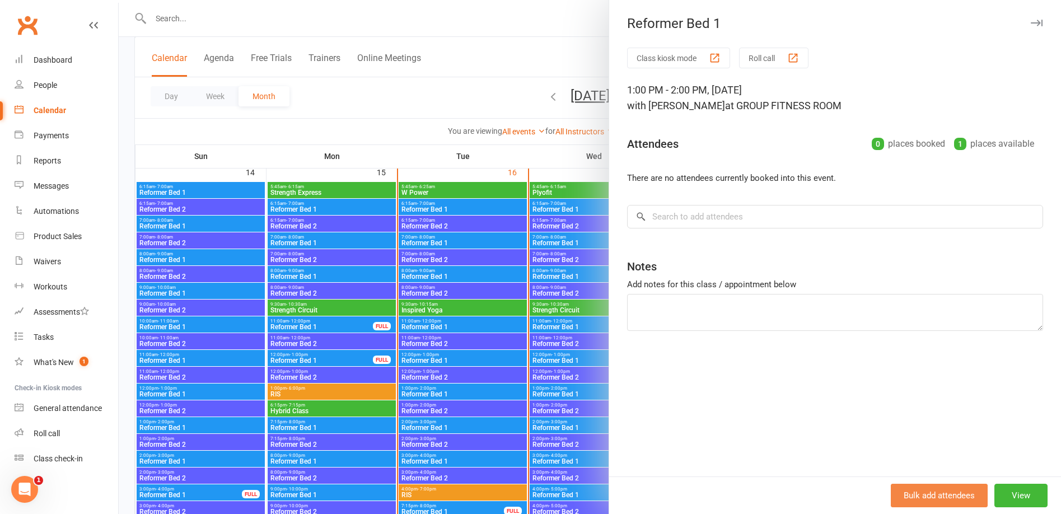
click at [924, 499] on button "Bulk add attendees" at bounding box center [939, 496] width 97 height 24
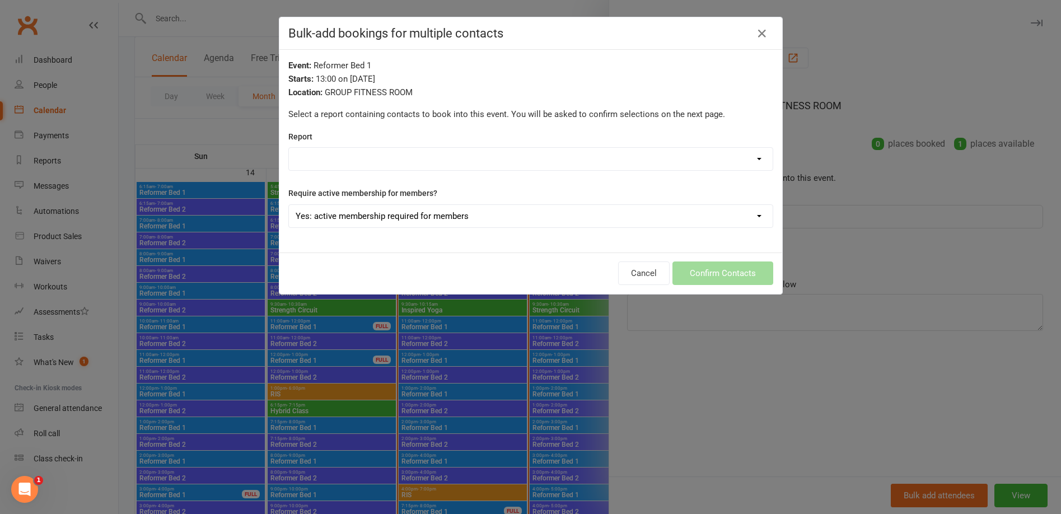
click at [382, 157] on select "Active Trials Members - Absentee Report (last 30 Days) Members - Active Members…" at bounding box center [531, 159] width 484 height 22
click at [378, 151] on select "Active Trials Members - Absentee Report (last 30 Days) Members - Active Members…" at bounding box center [531, 159] width 484 height 22
click at [855, 227] on div "Bulk-add bookings for multiple contacts Event: Reformer Bed 1 Starts: 13:00 on …" at bounding box center [530, 257] width 1061 height 514
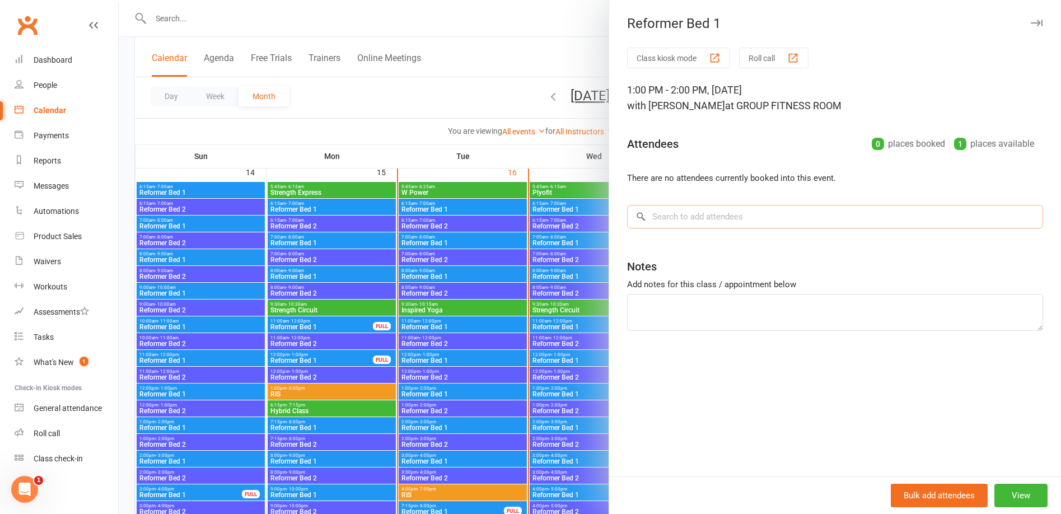
click at [717, 212] on input "search" at bounding box center [835, 217] width 416 height 24
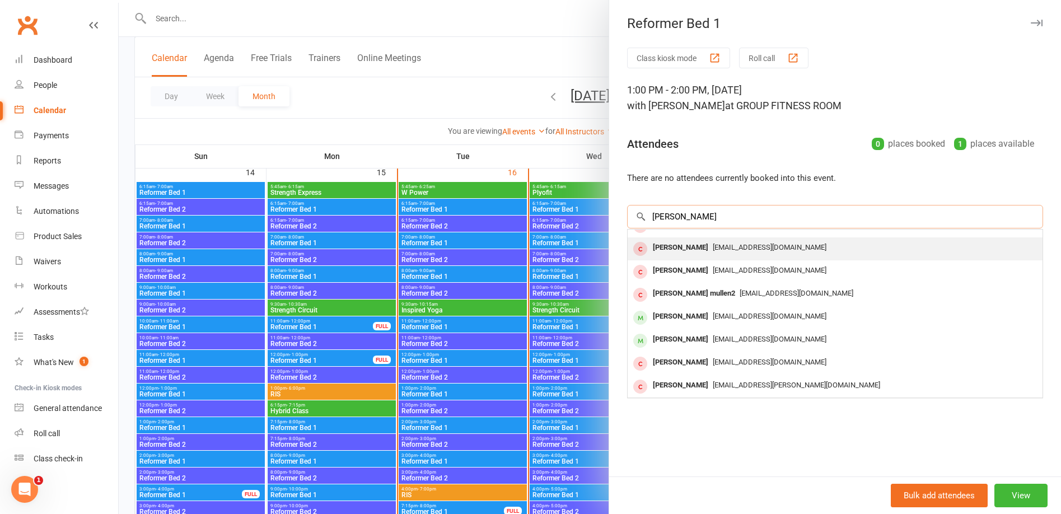
scroll to position [62, 0]
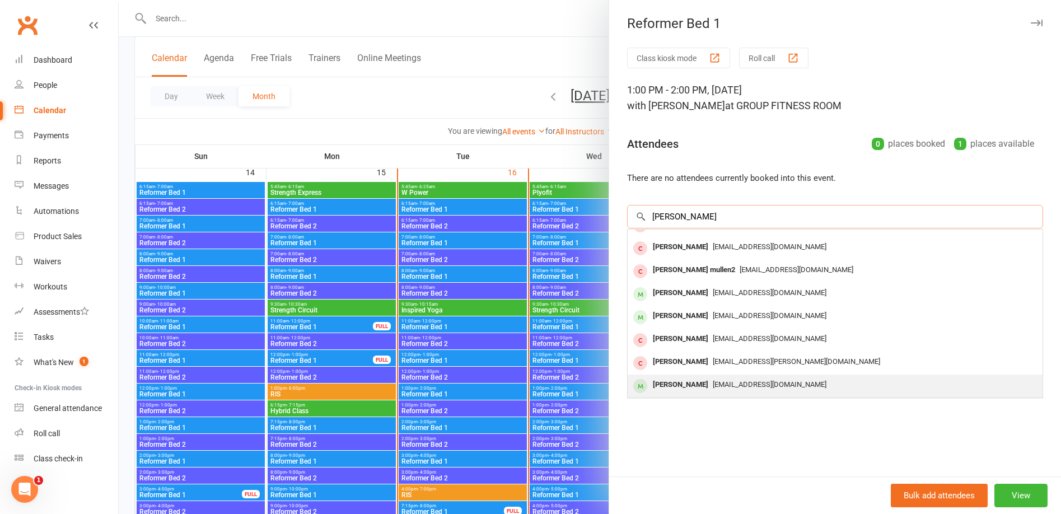
type input "[PERSON_NAME]"
click at [713, 384] on span "[EMAIL_ADDRESS][DOMAIN_NAME]" at bounding box center [770, 384] width 114 height 8
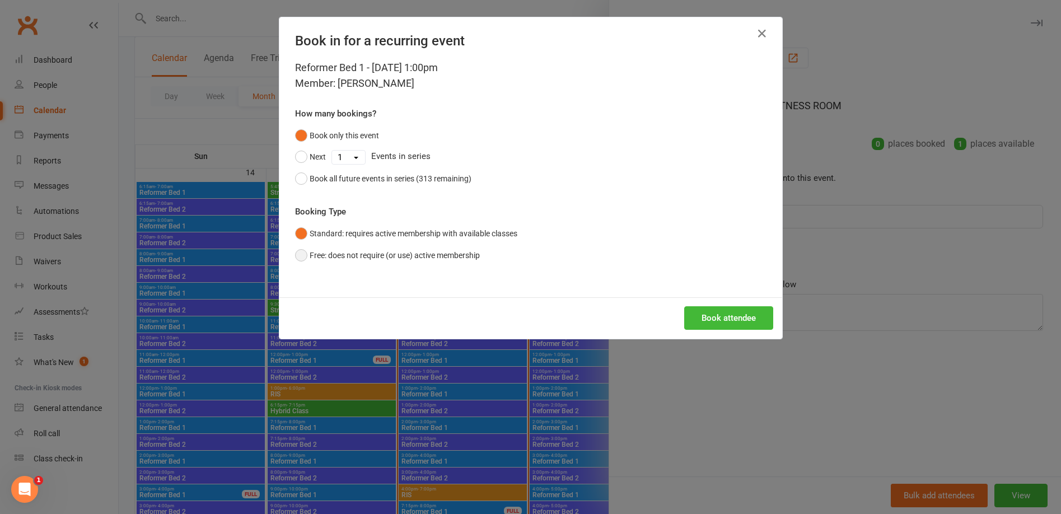
click at [301, 258] on button "Free: does not require (or use) active membership" at bounding box center [387, 255] width 185 height 21
click at [718, 313] on button "Book attendee" at bounding box center [728, 318] width 89 height 24
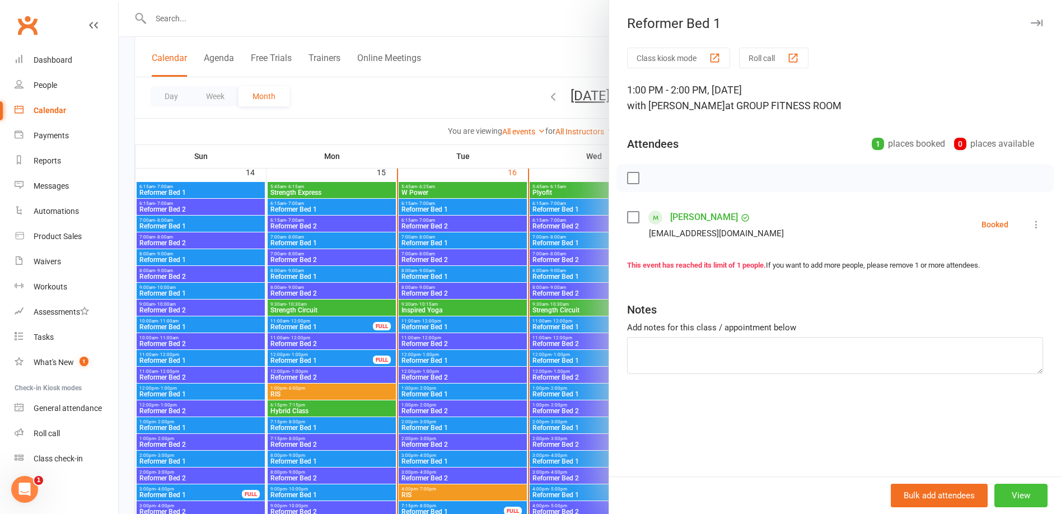
click at [1002, 495] on button "View" at bounding box center [1021, 496] width 53 height 24
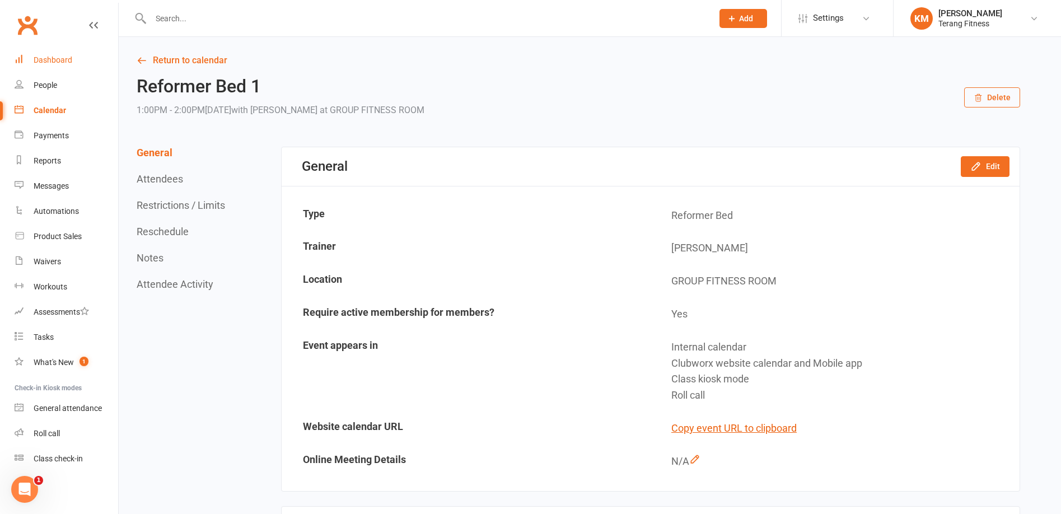
click at [31, 55] on link "Dashboard" at bounding box center [67, 60] width 104 height 25
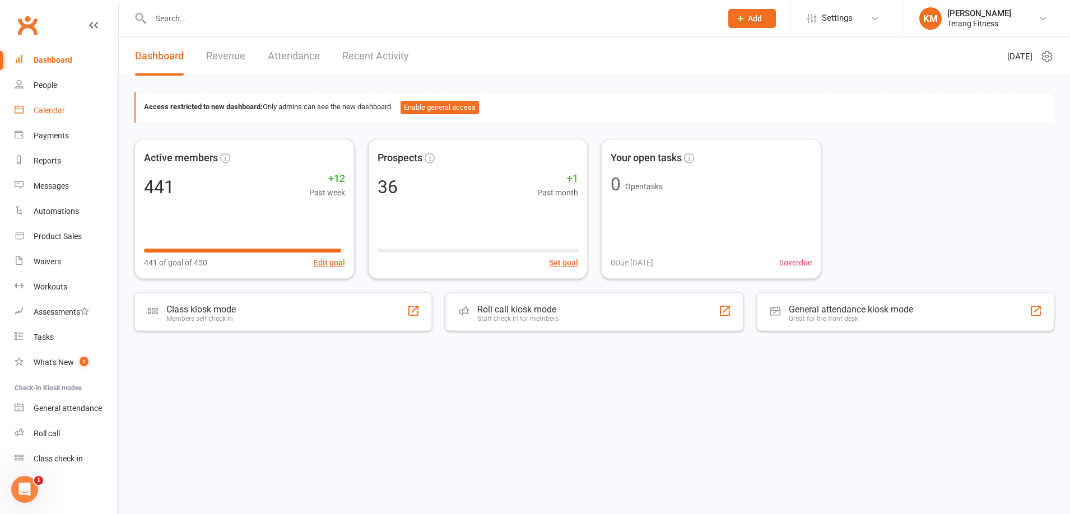
click at [56, 108] on div "Calendar" at bounding box center [49, 110] width 31 height 9
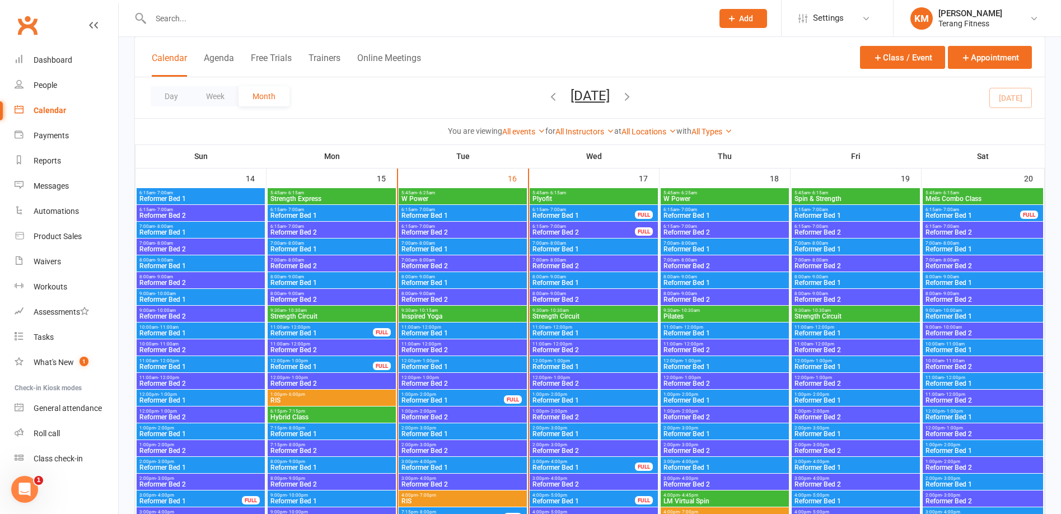
scroll to position [1176, 0]
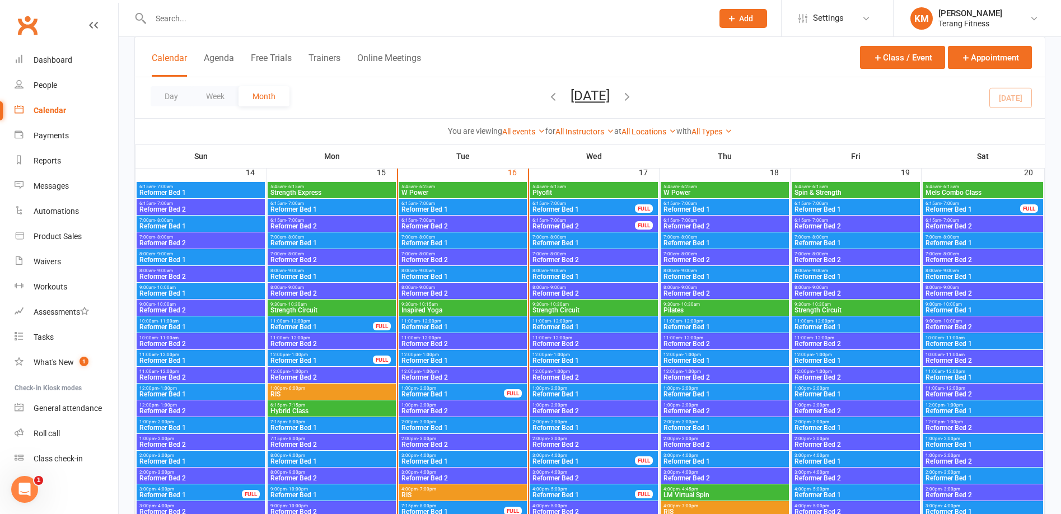
click at [463, 409] on span "Reformer Bed 2" at bounding box center [463, 411] width 124 height 7
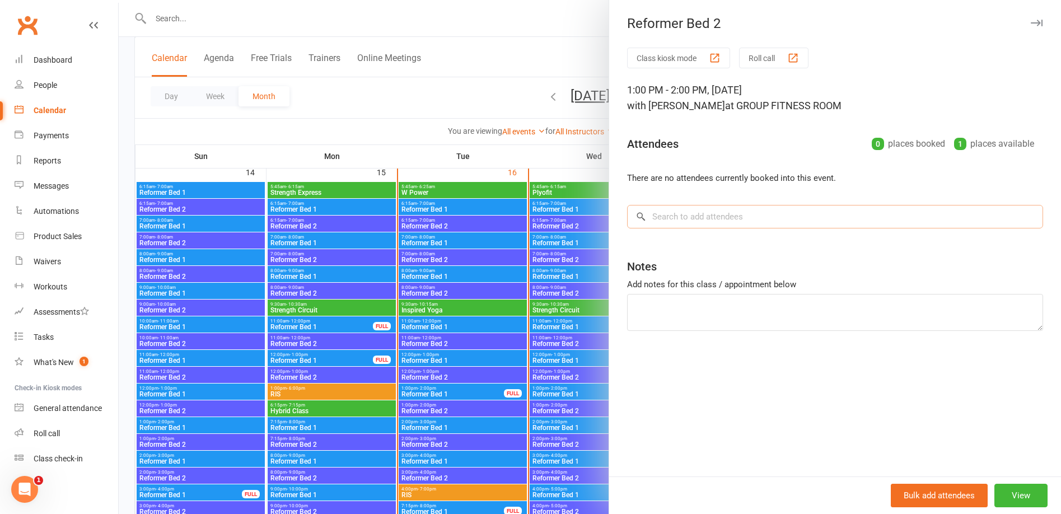
click at [657, 218] on input "search" at bounding box center [835, 217] width 416 height 24
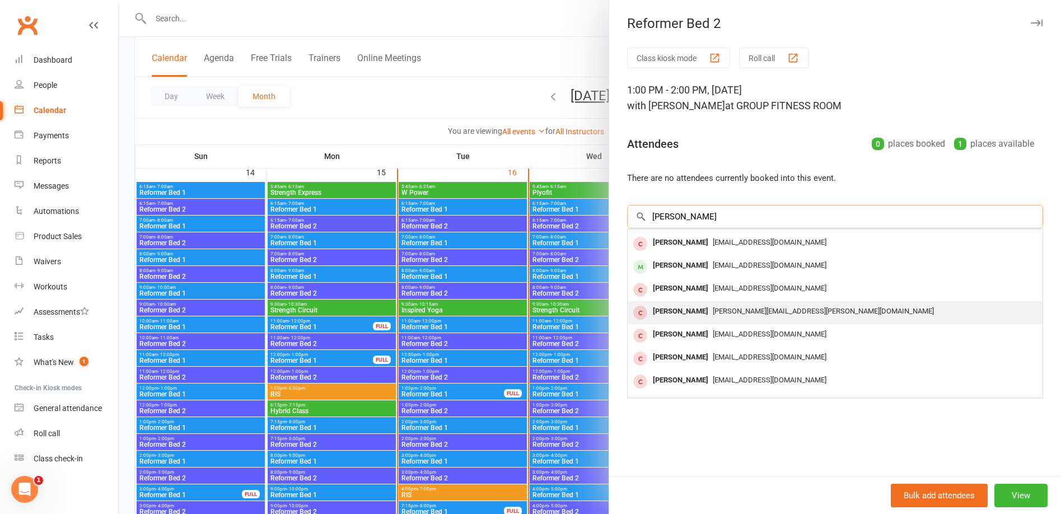
scroll to position [0, 0]
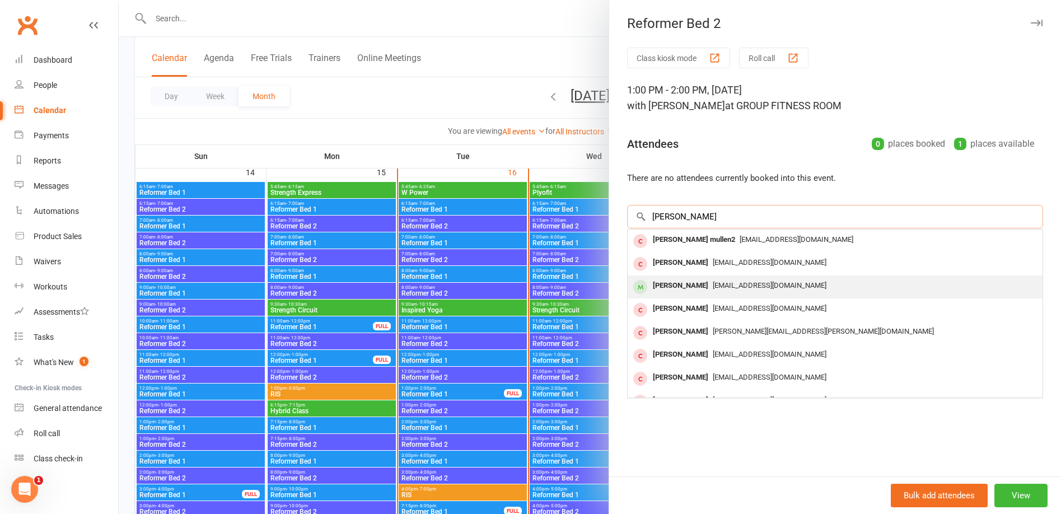
type input "[PERSON_NAME]"
click at [743, 290] on div "[EMAIL_ADDRESS][DOMAIN_NAME]" at bounding box center [835, 286] width 406 height 16
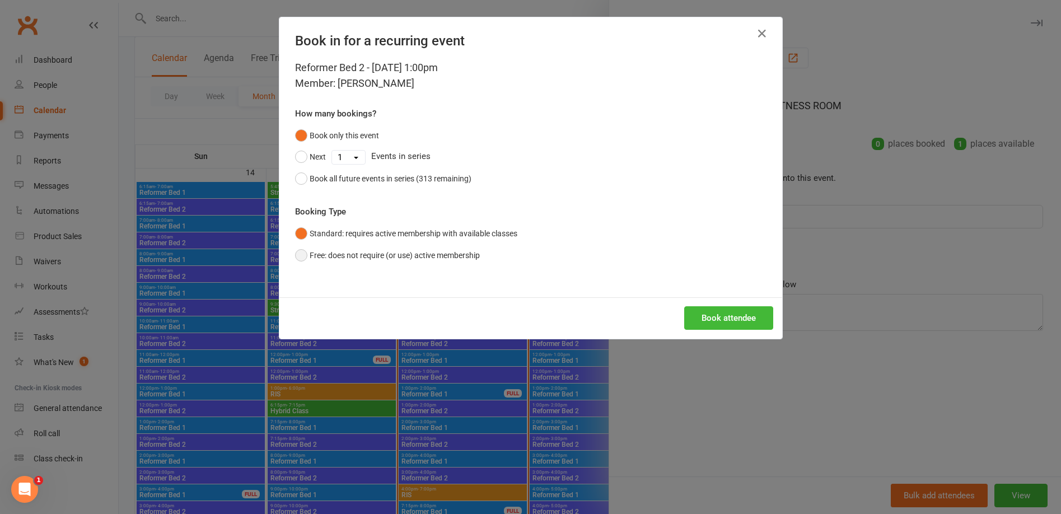
click at [295, 248] on button "Free: does not require (or use) active membership" at bounding box center [387, 255] width 185 height 21
click at [729, 321] on button "Book attendee" at bounding box center [728, 318] width 89 height 24
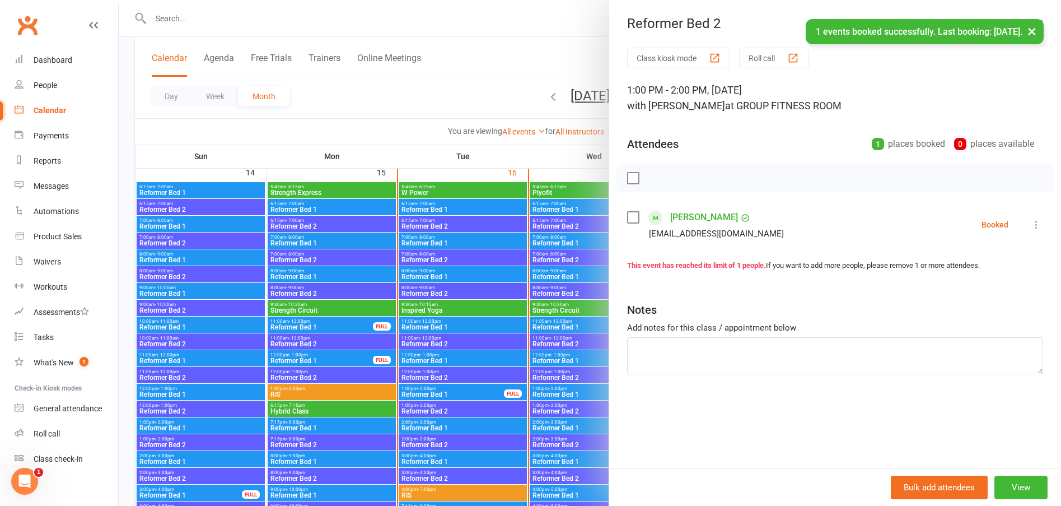
click at [164, 55] on div at bounding box center [590, 253] width 942 height 506
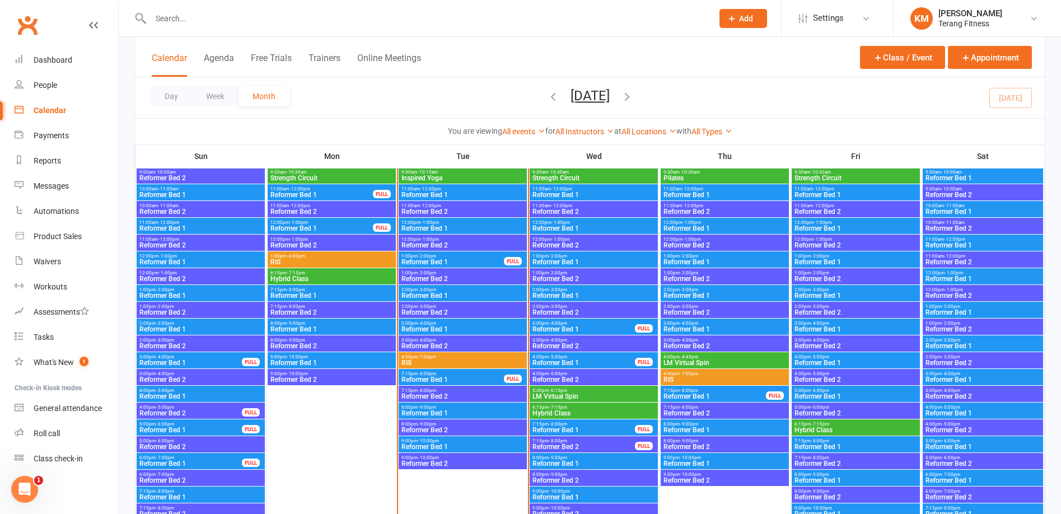
scroll to position [1288, 0]
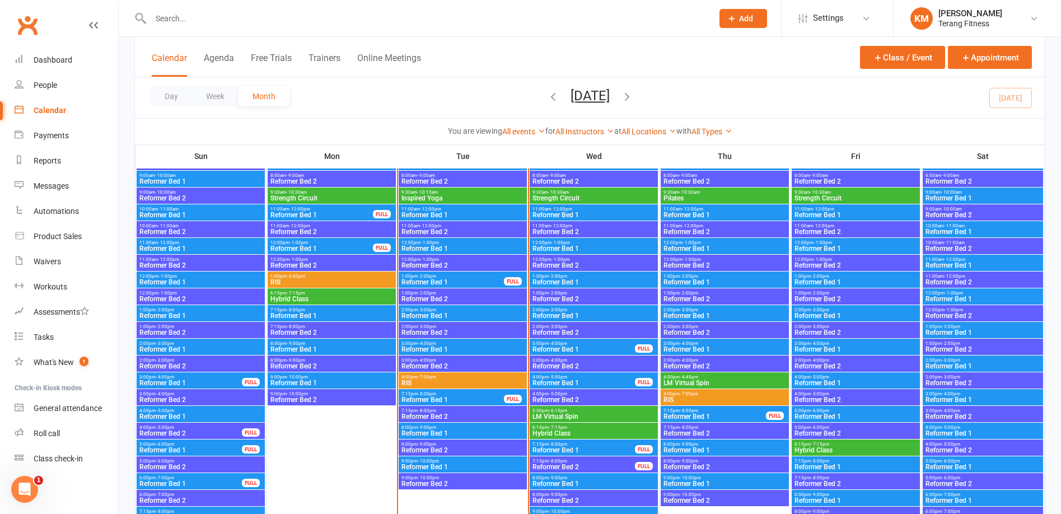
click at [497, 293] on span "1:00pm - 2:00pm" at bounding box center [463, 293] width 124 height 5
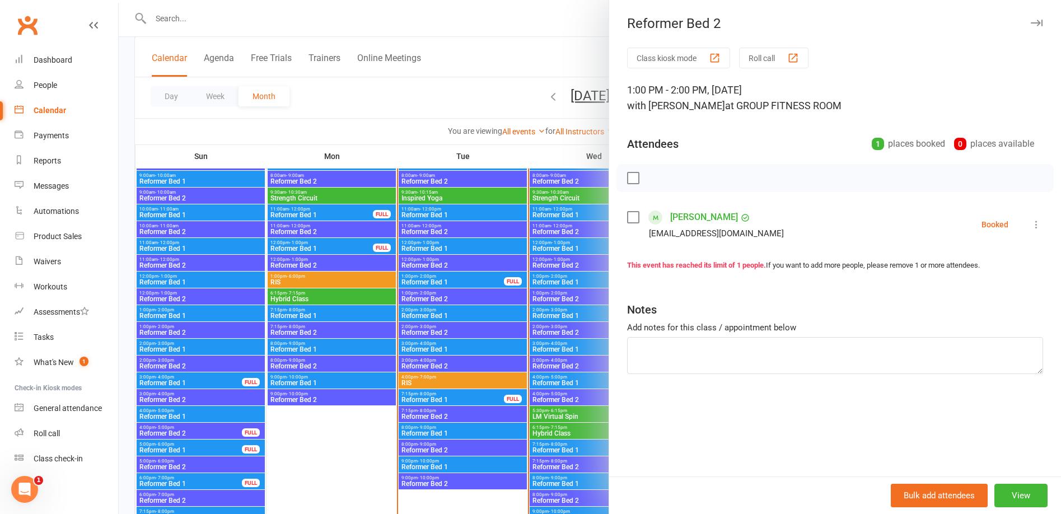
click at [496, 293] on div at bounding box center [590, 257] width 942 height 514
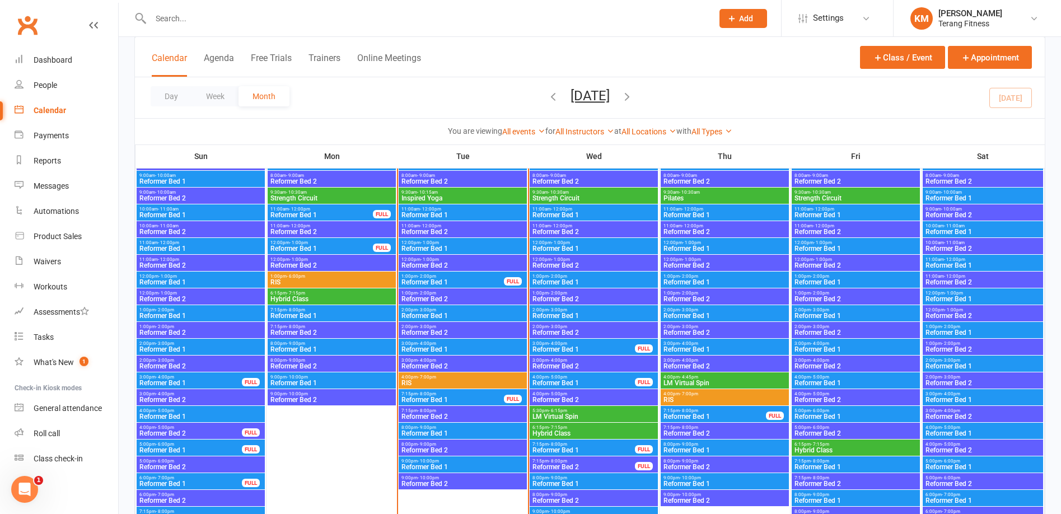
click at [494, 312] on span "Reformer Bed 1" at bounding box center [463, 315] width 124 height 7
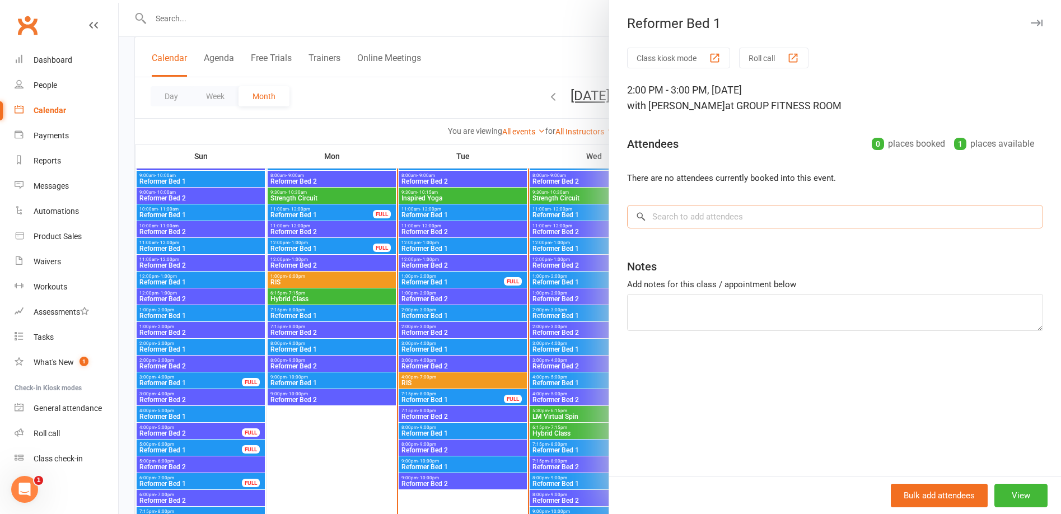
click at [677, 215] on input "search" at bounding box center [835, 217] width 416 height 24
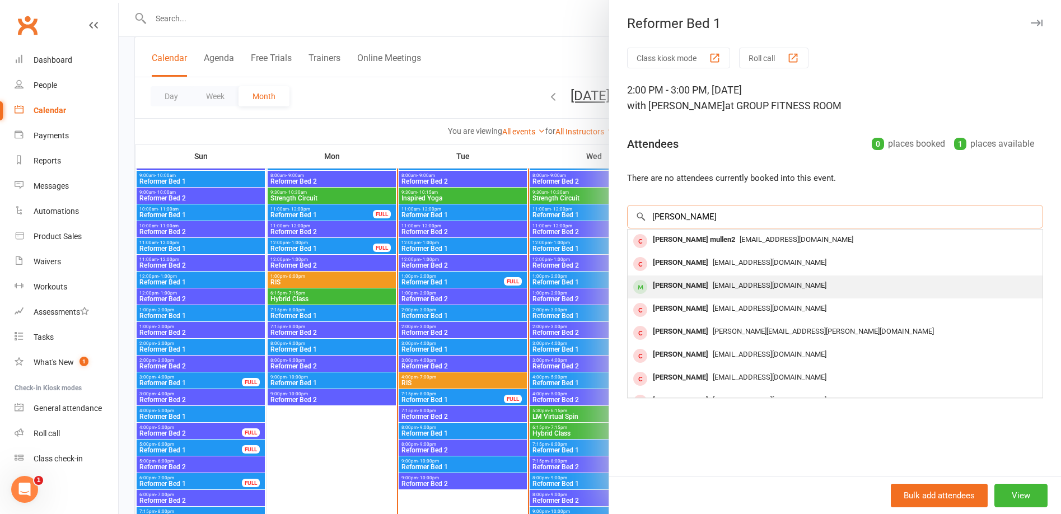
type input "[PERSON_NAME]"
click at [713, 285] on span "[EMAIL_ADDRESS][DOMAIN_NAME]" at bounding box center [770, 285] width 114 height 8
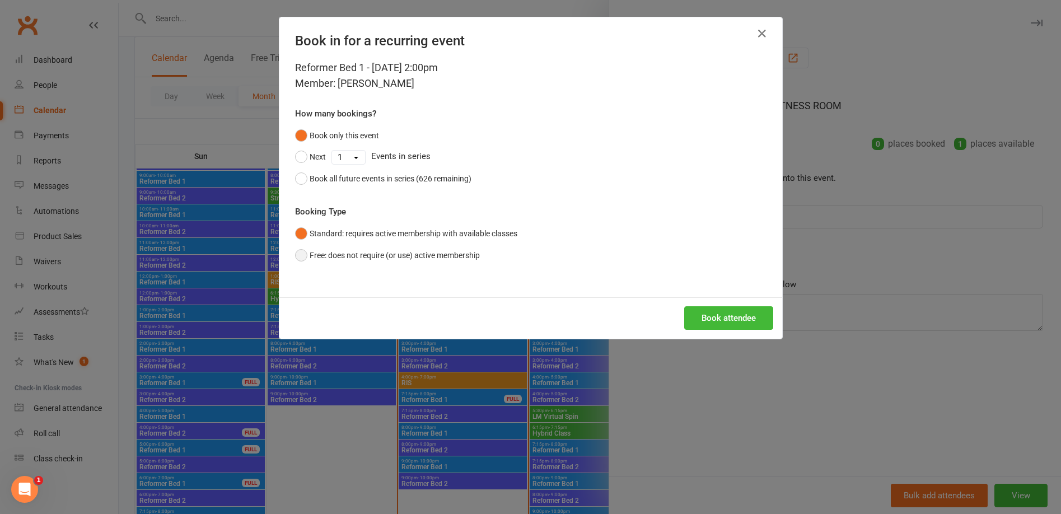
drag, startPoint x: 295, startPoint y: 253, endPoint x: 304, endPoint y: 255, distance: 8.9
click at [296, 252] on button "Free: does not require (or use) active membership" at bounding box center [387, 255] width 185 height 21
click at [299, 232] on button "Standard: requires active membership with available classes" at bounding box center [406, 233] width 222 height 21
click at [720, 314] on button "Book attendee" at bounding box center [728, 318] width 89 height 24
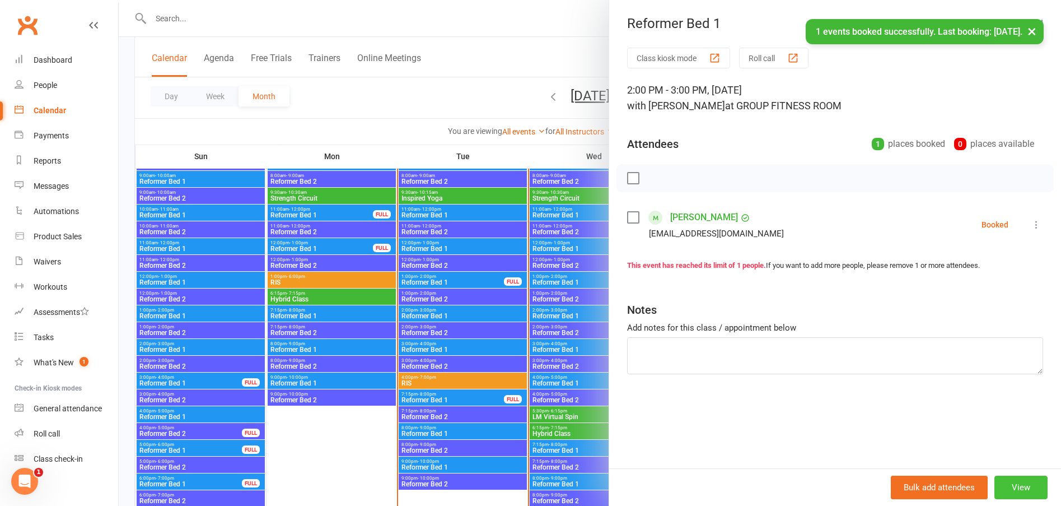
click at [1033, 488] on button "View" at bounding box center [1021, 487] width 53 height 24
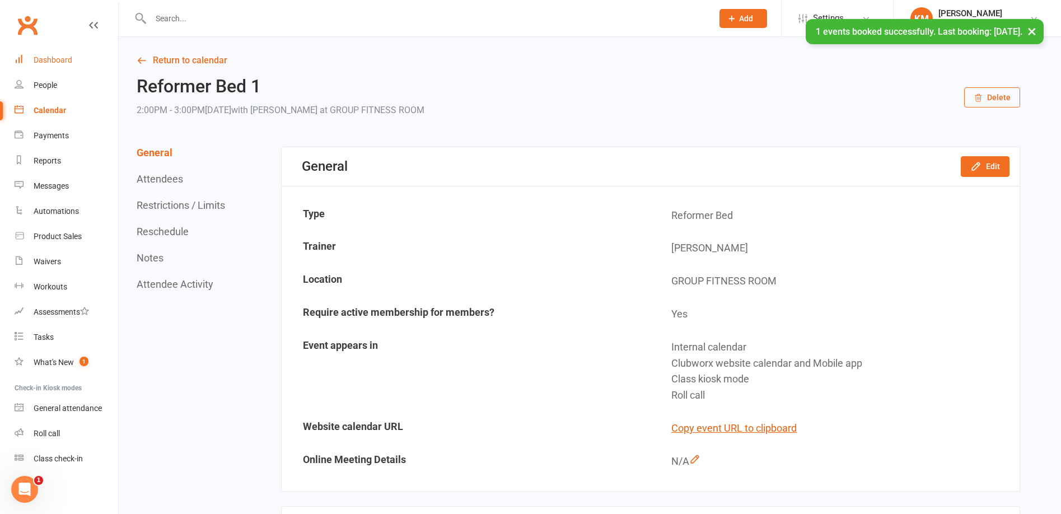
click at [28, 60] on link "Dashboard" at bounding box center [67, 60] width 104 height 25
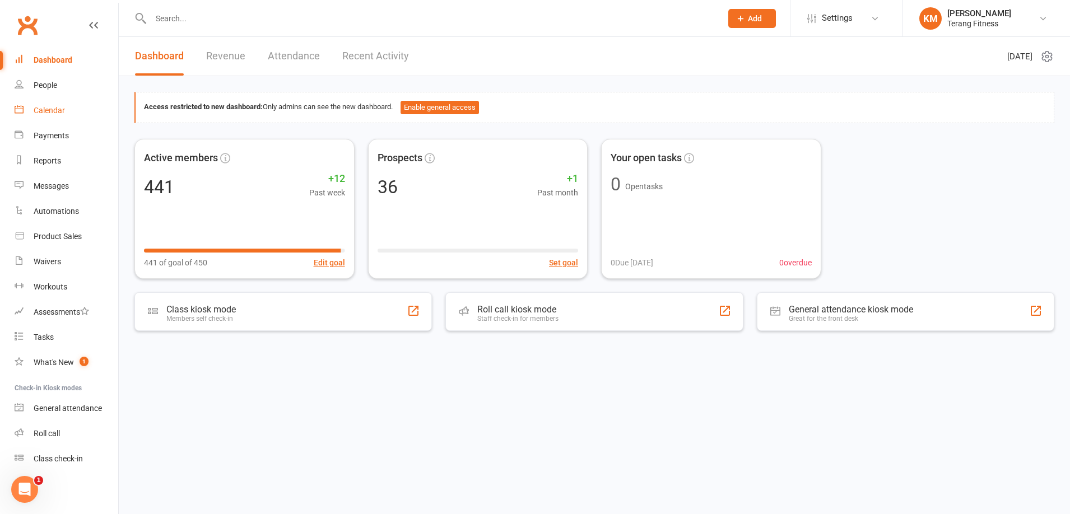
click at [44, 106] on div "Calendar" at bounding box center [49, 110] width 31 height 9
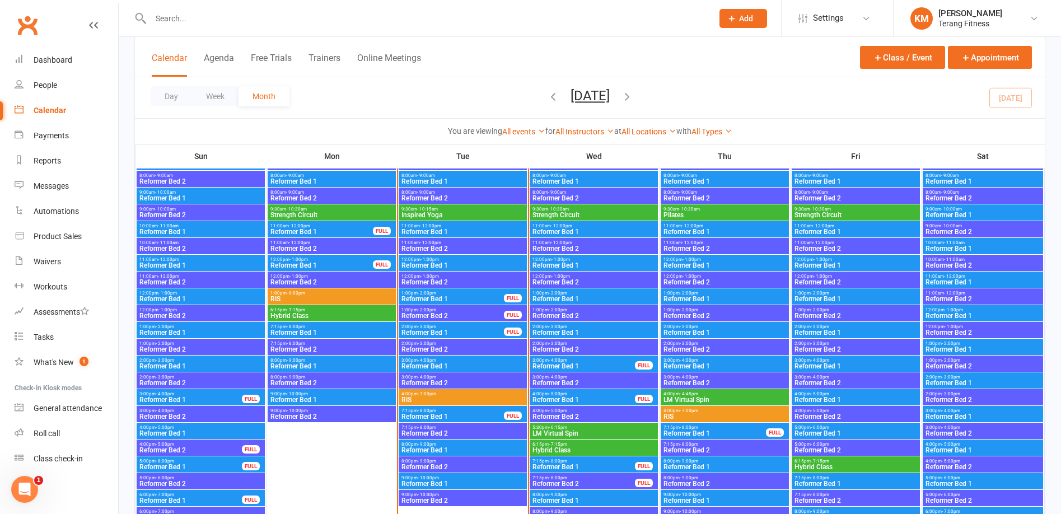
scroll to position [1288, 0]
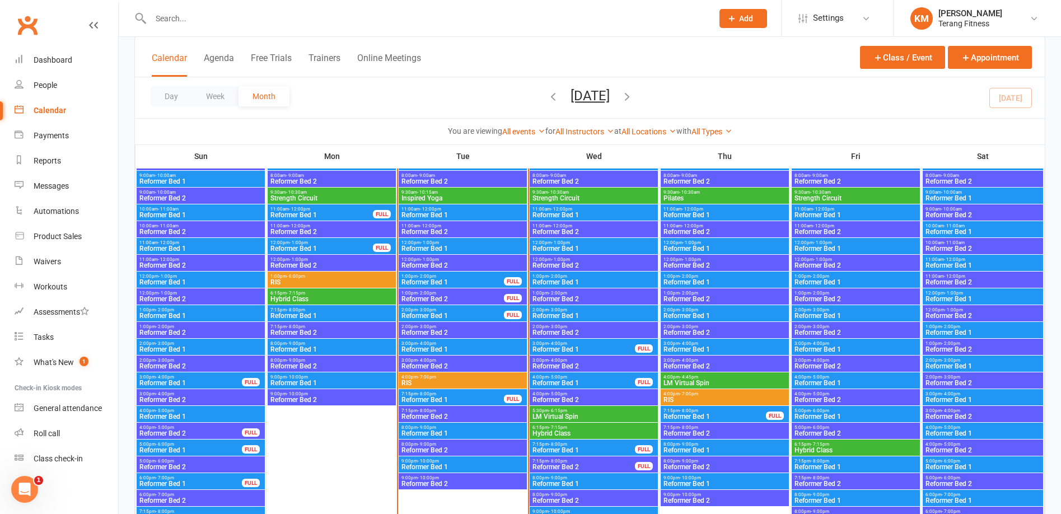
click at [477, 393] on span "7:15pm - 8:00pm" at bounding box center [453, 393] width 104 height 5
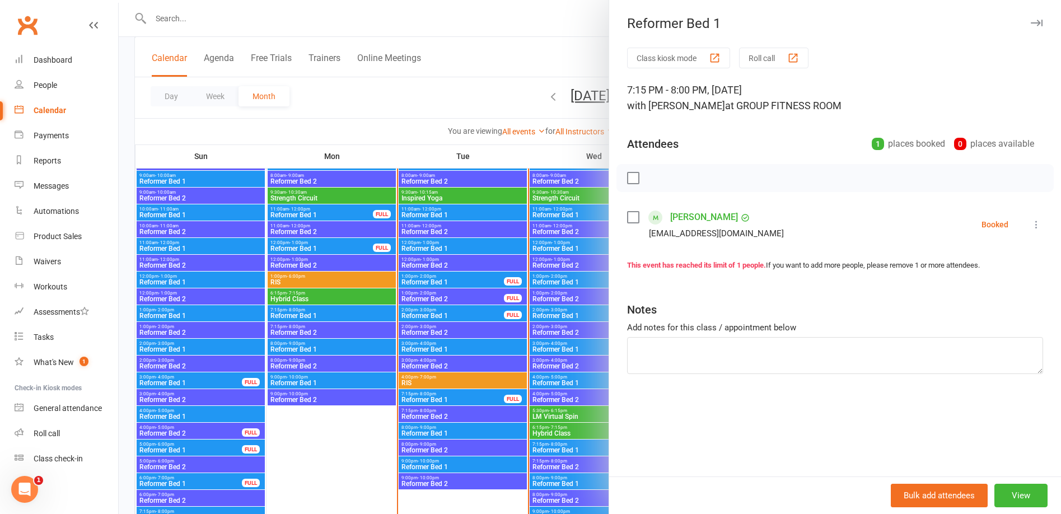
click at [524, 43] on div at bounding box center [590, 257] width 942 height 514
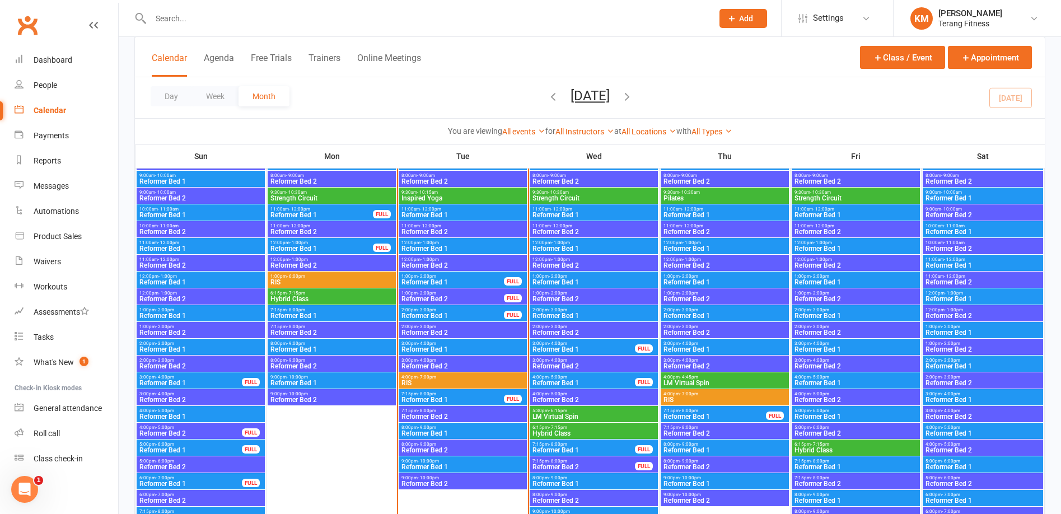
click at [585, 378] on span "4:00pm - 5:00pm" at bounding box center [584, 377] width 104 height 5
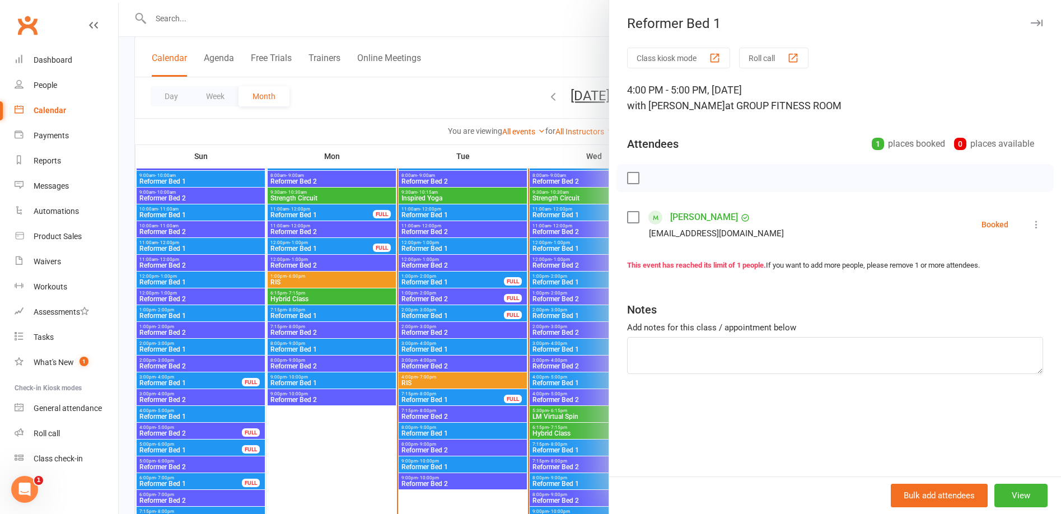
click at [526, 31] on div at bounding box center [590, 257] width 942 height 514
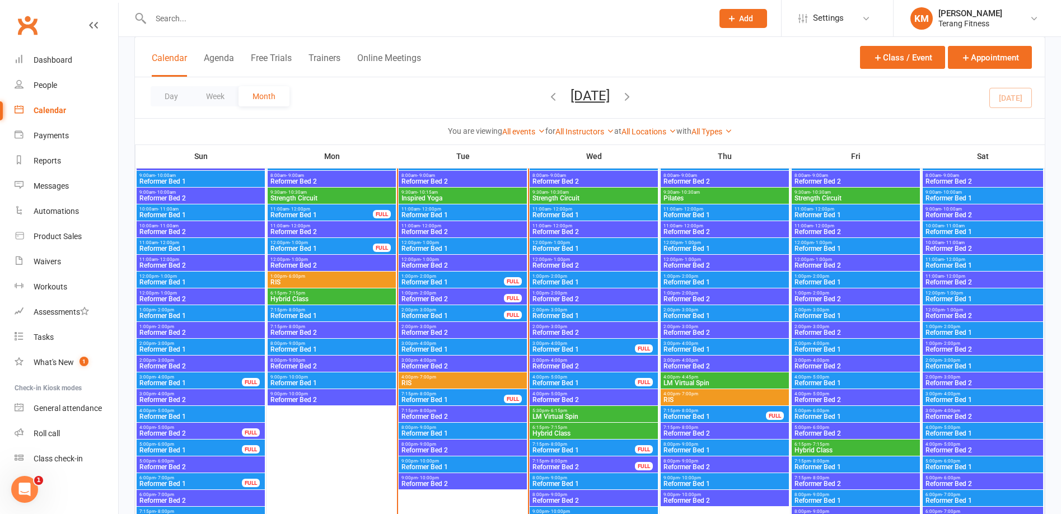
click at [570, 346] on span "Reformer Bed 1" at bounding box center [584, 349] width 104 height 7
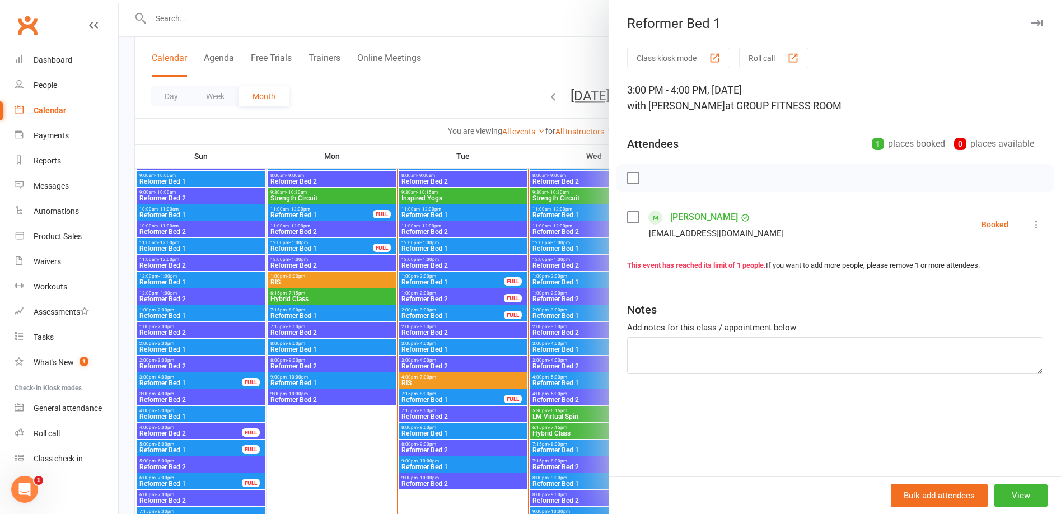
click at [514, 52] on div at bounding box center [590, 257] width 942 height 514
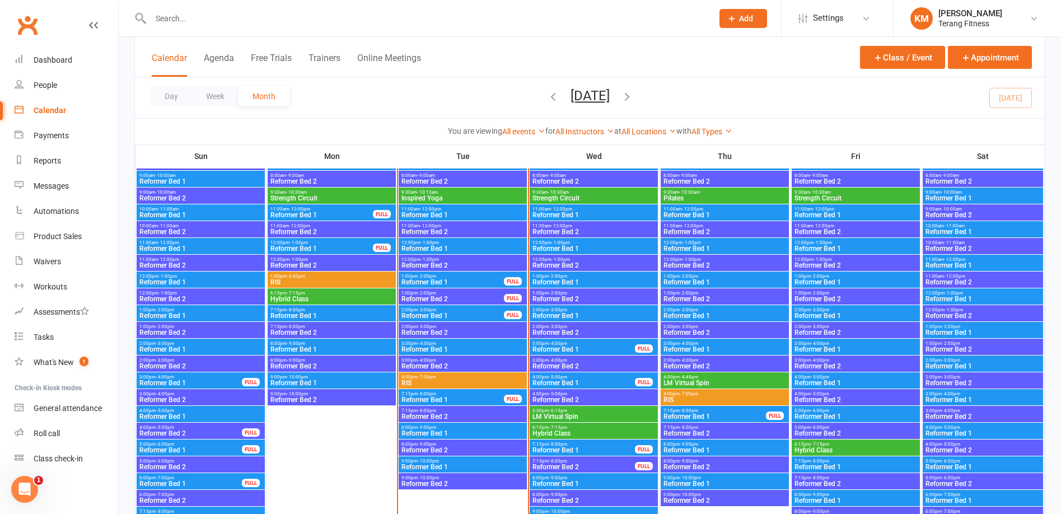
click at [598, 462] on span "7:15pm - 8:00pm" at bounding box center [584, 461] width 104 height 5
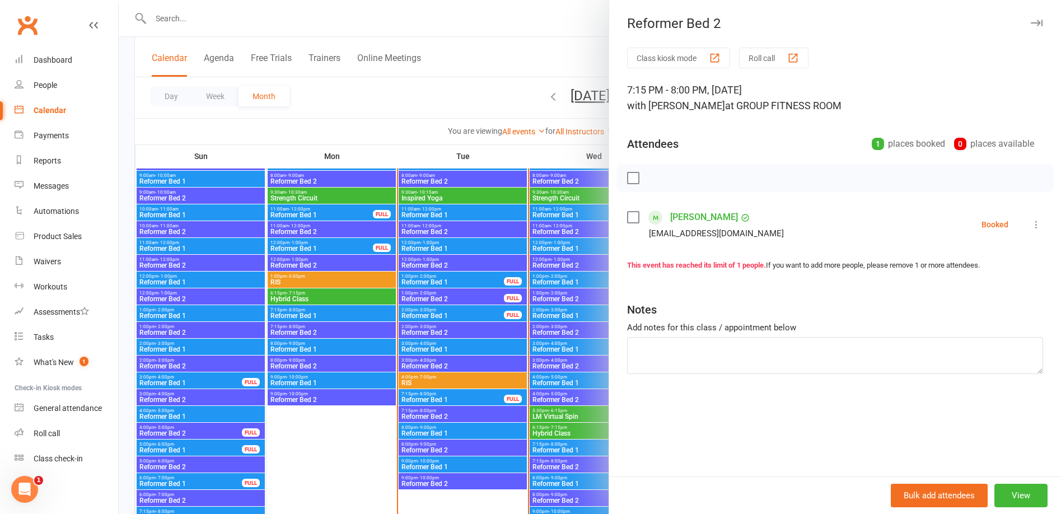
click at [464, 90] on div at bounding box center [590, 257] width 942 height 514
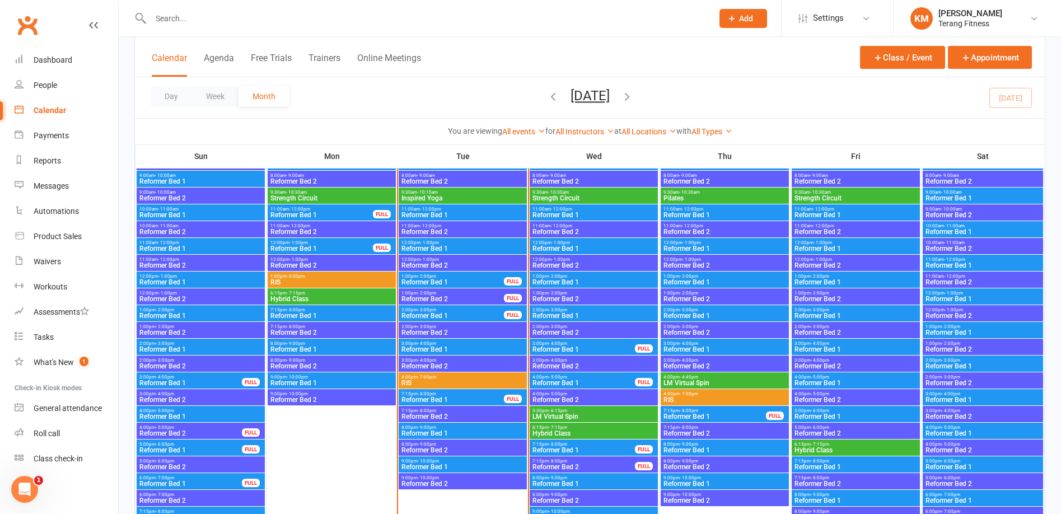
click at [582, 442] on span "7:15pm - 8:00pm" at bounding box center [584, 444] width 104 height 5
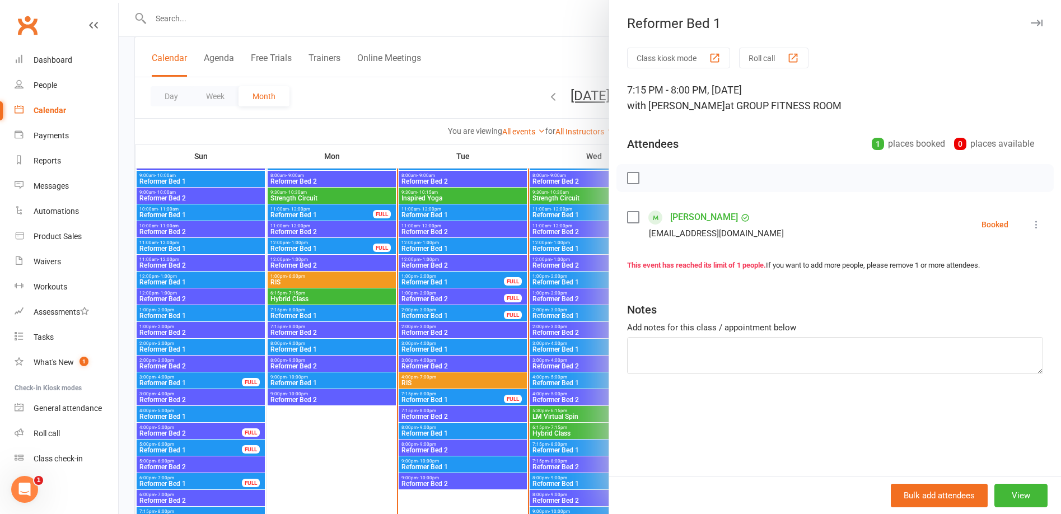
click at [449, 94] on div at bounding box center [590, 257] width 942 height 514
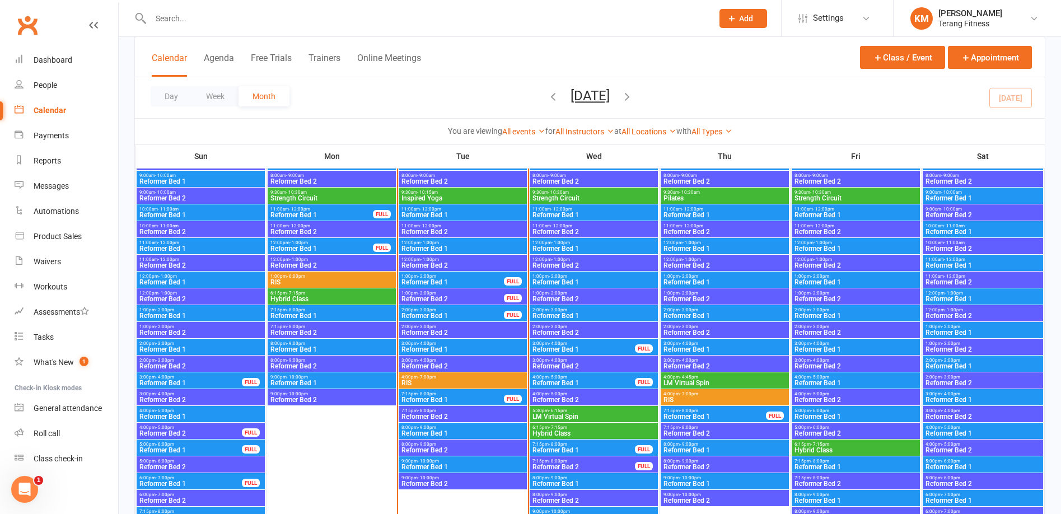
click at [582, 385] on span "Reformer Bed 1" at bounding box center [584, 383] width 104 height 7
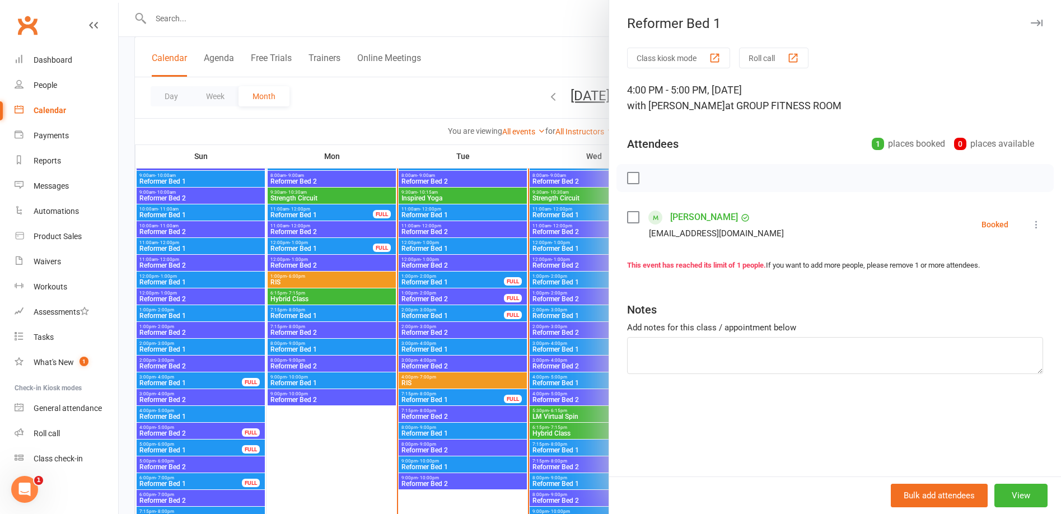
click at [468, 25] on div at bounding box center [590, 257] width 942 height 514
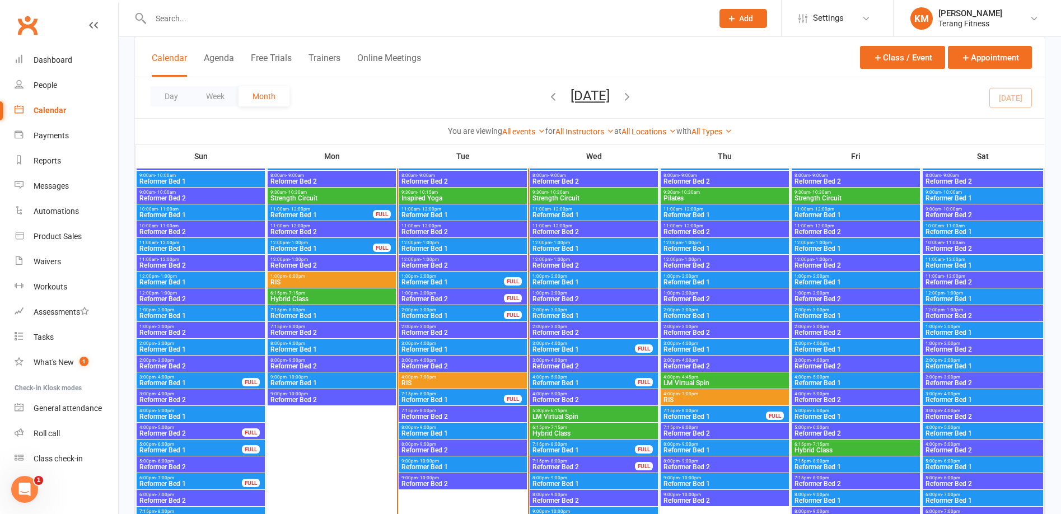
click at [600, 447] on span "Reformer Bed 1" at bounding box center [584, 450] width 104 height 7
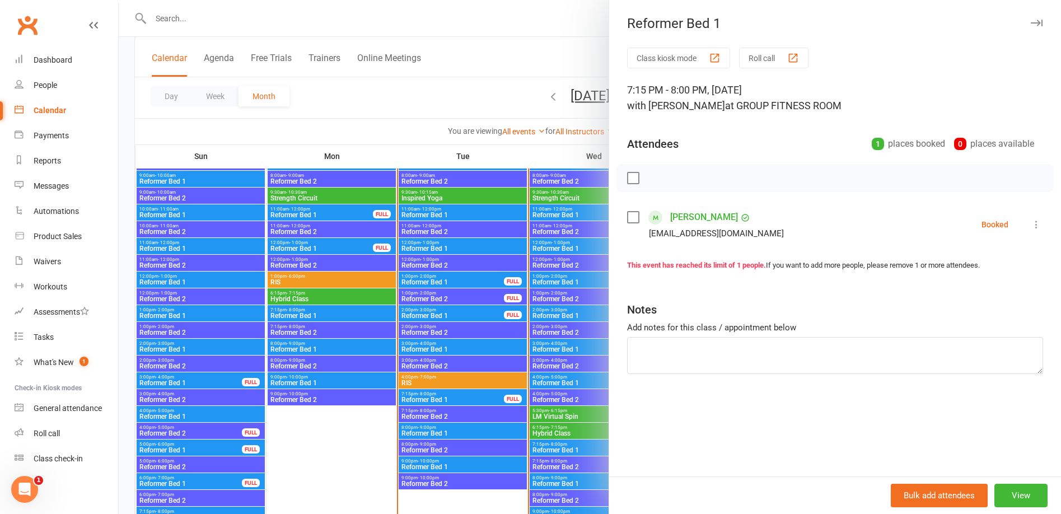
click at [444, 33] on div at bounding box center [590, 257] width 942 height 514
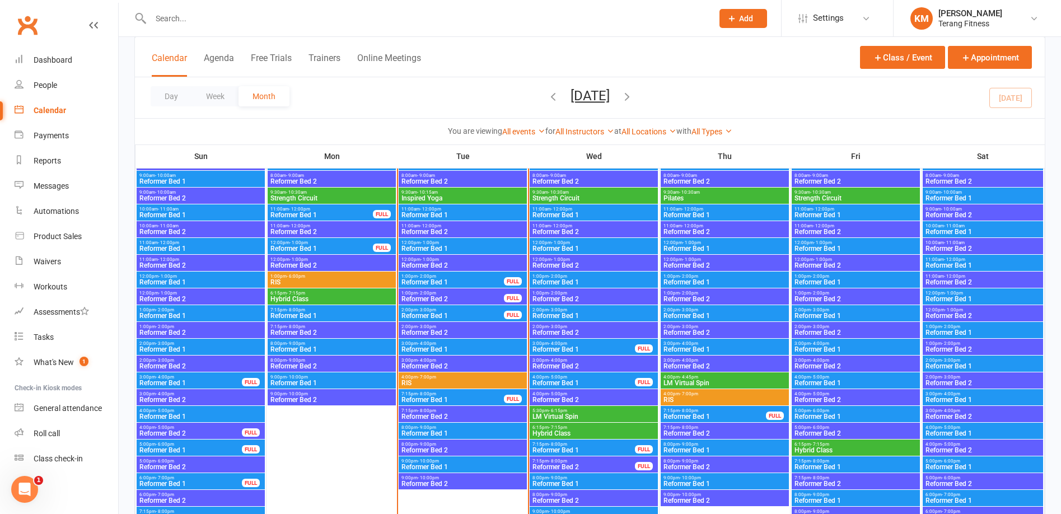
click at [732, 411] on span "7:15pm - 8:00pm" at bounding box center [715, 410] width 104 height 5
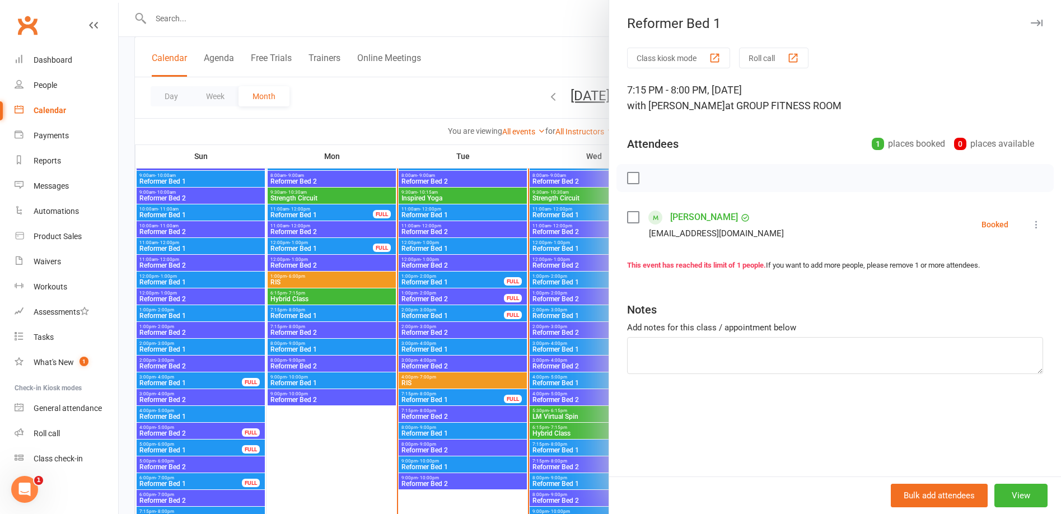
click at [497, 57] on div at bounding box center [590, 257] width 942 height 514
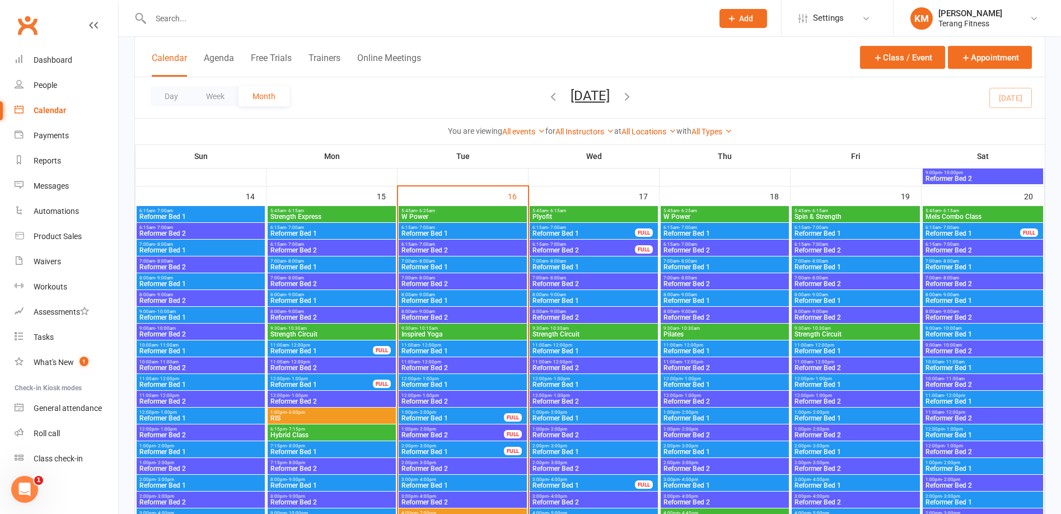
scroll to position [1120, 0]
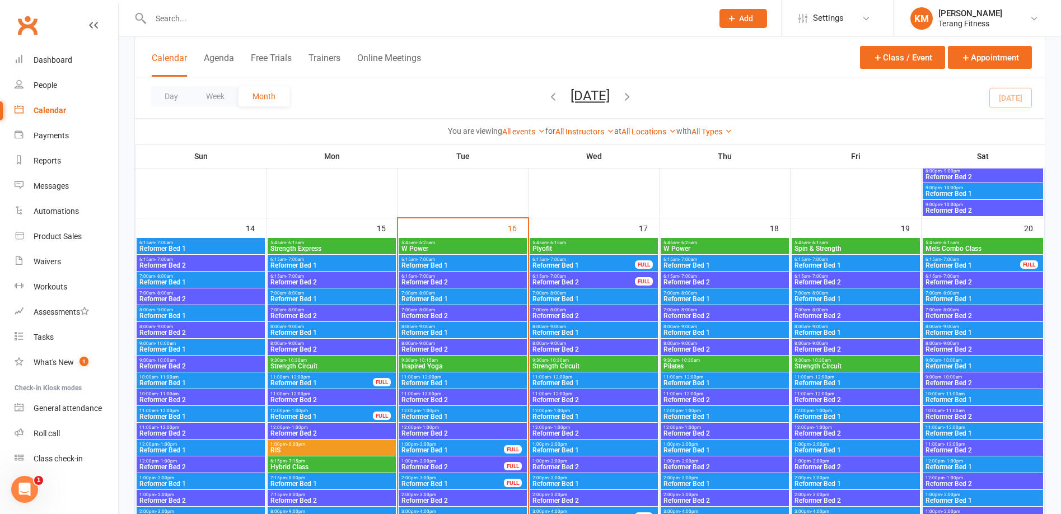
click at [968, 258] on span "6:15am - 7:00am" at bounding box center [973, 259] width 96 height 5
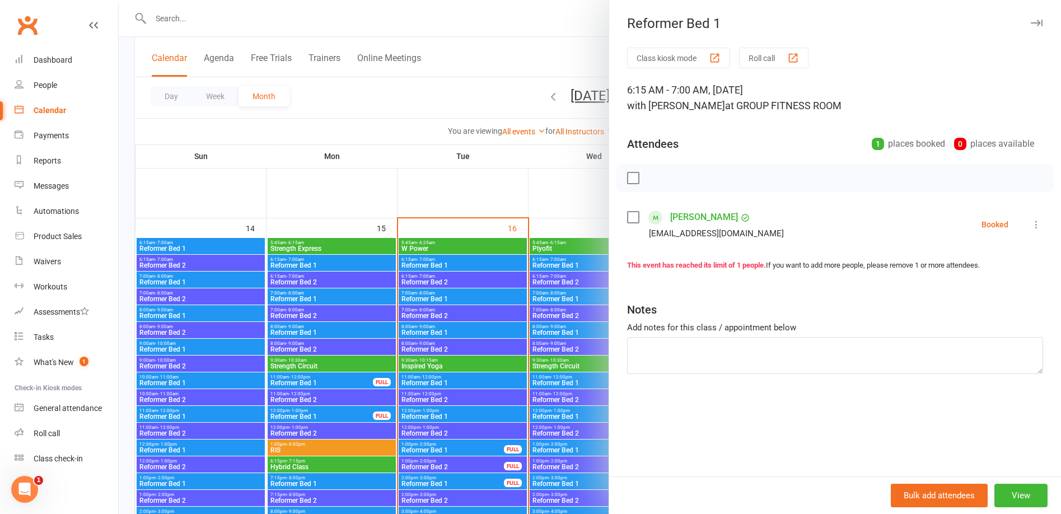
click at [451, 72] on div at bounding box center [590, 257] width 942 height 514
